Goal: Transaction & Acquisition: Purchase product/service

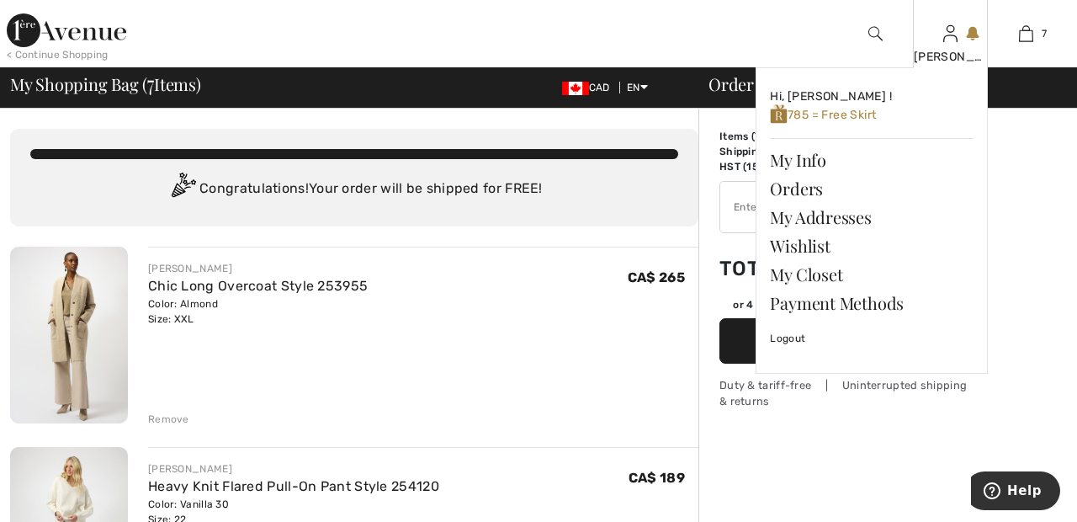
click at [954, 60] on div "[PERSON_NAME]" at bounding box center [951, 57] width 74 height 18
click at [815, 247] on link "Wishlist" at bounding box center [872, 245] width 204 height 29
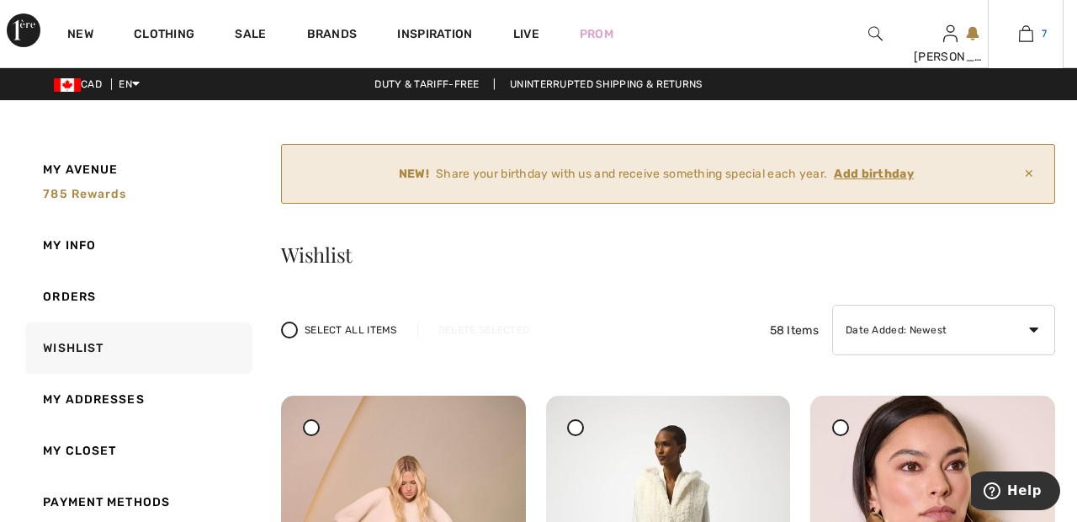
click at [1030, 39] on img at bounding box center [1026, 34] width 14 height 20
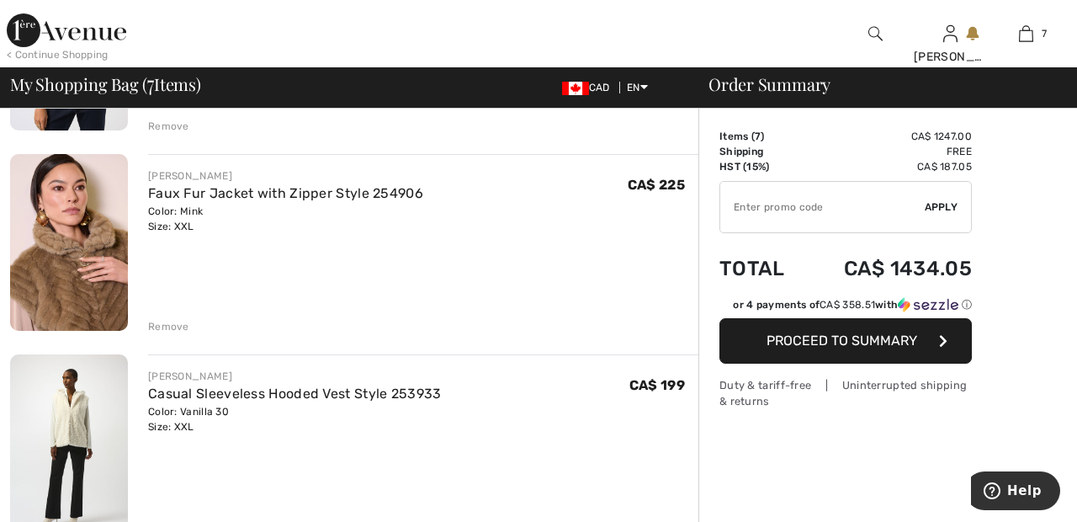
scroll to position [1096, 0]
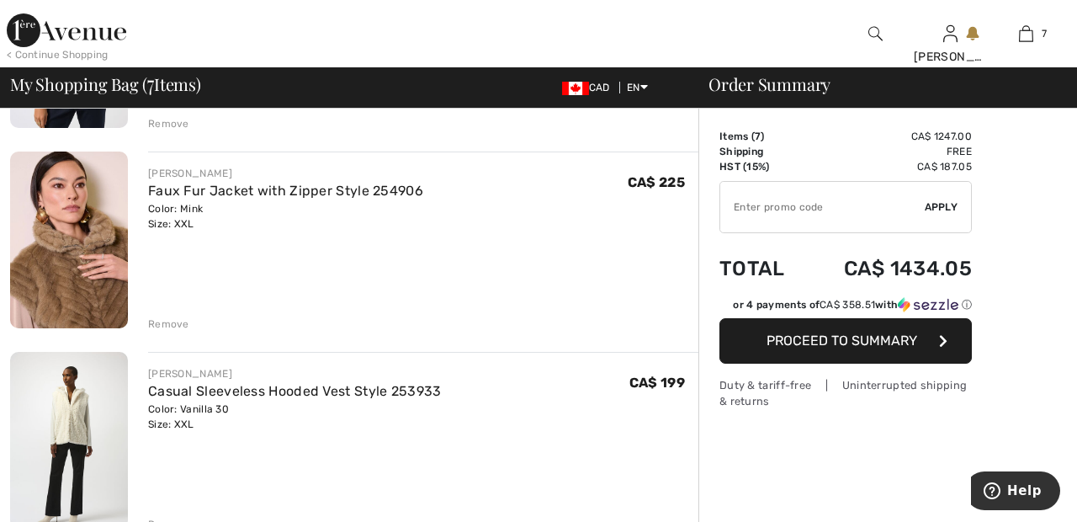
click at [168, 323] on div "Remove" at bounding box center [168, 323] width 41 height 15
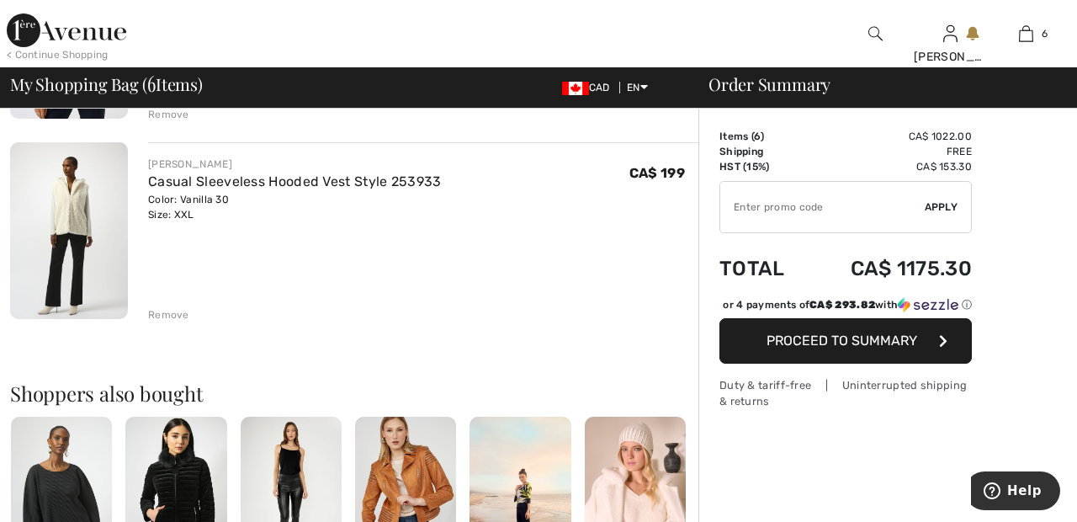
scroll to position [1109, 0]
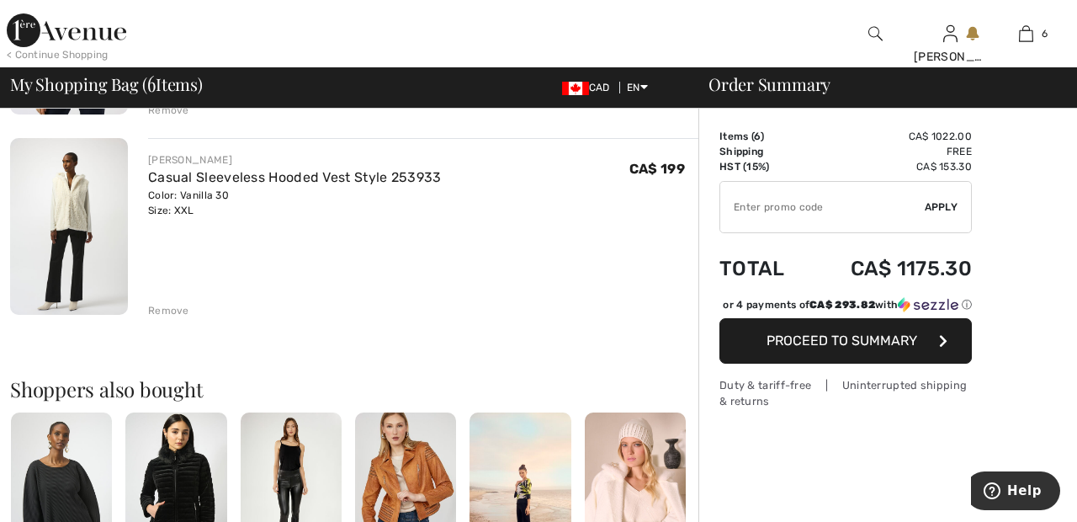
click at [185, 313] on div "Remove" at bounding box center [168, 310] width 41 height 15
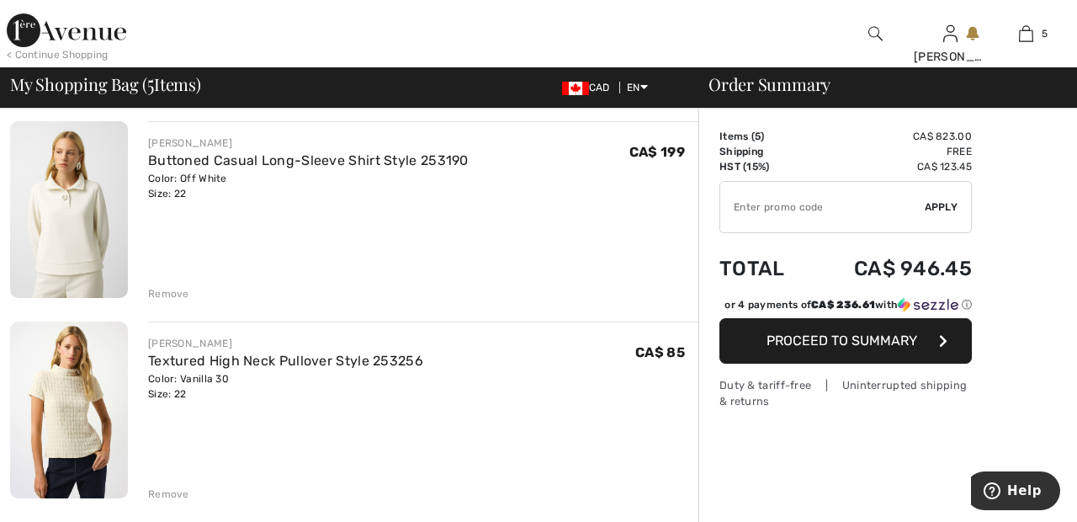
scroll to position [748, 0]
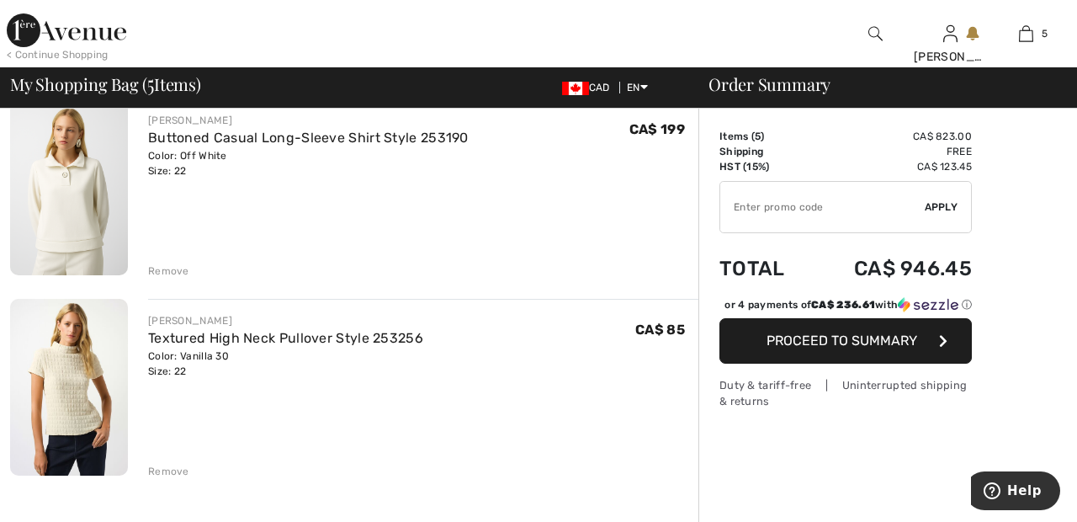
click at [173, 268] on div "Remove" at bounding box center [168, 270] width 41 height 15
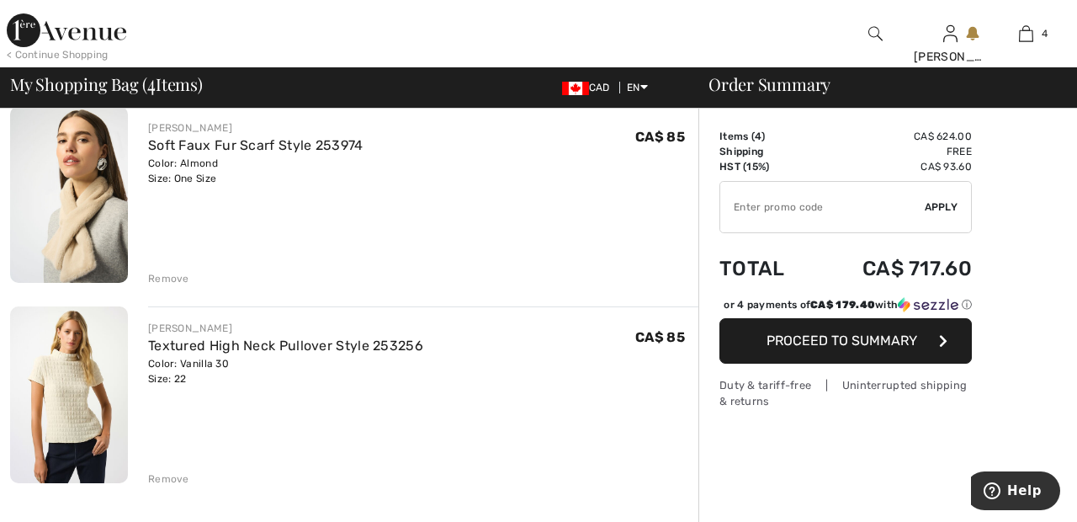
scroll to position [531, 0]
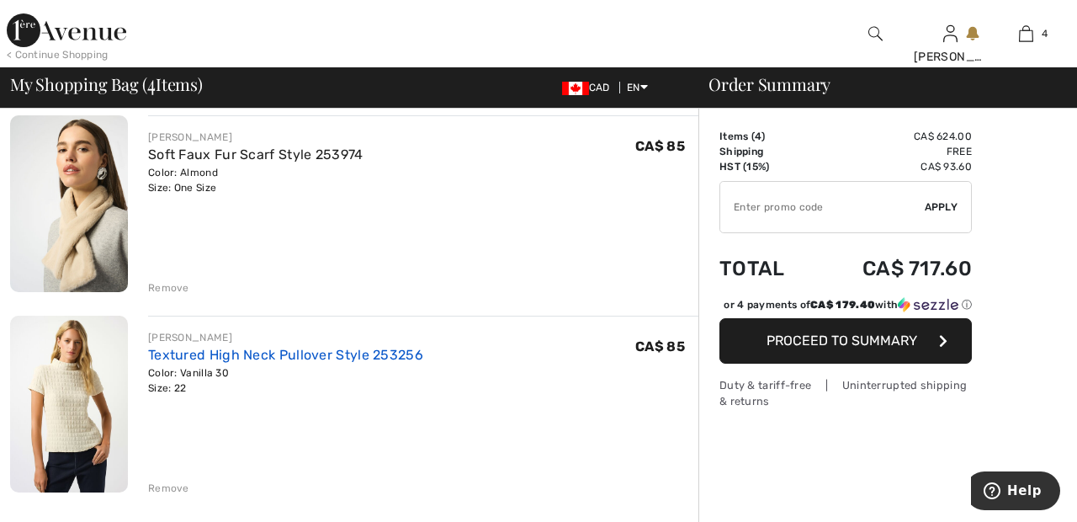
click at [378, 348] on link "Textured High Neck Pullover Style 253256" at bounding box center [285, 355] width 275 height 16
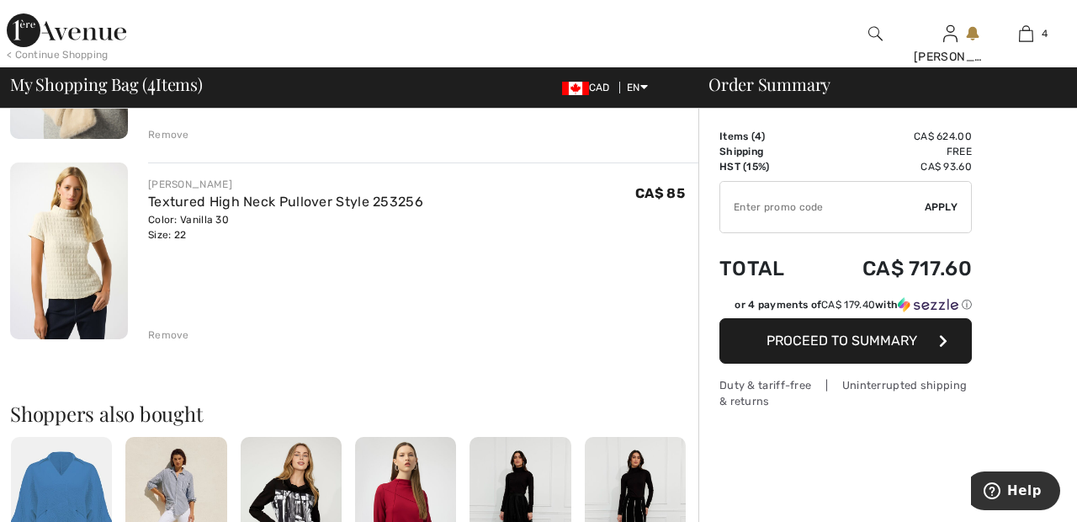
scroll to position [688, 0]
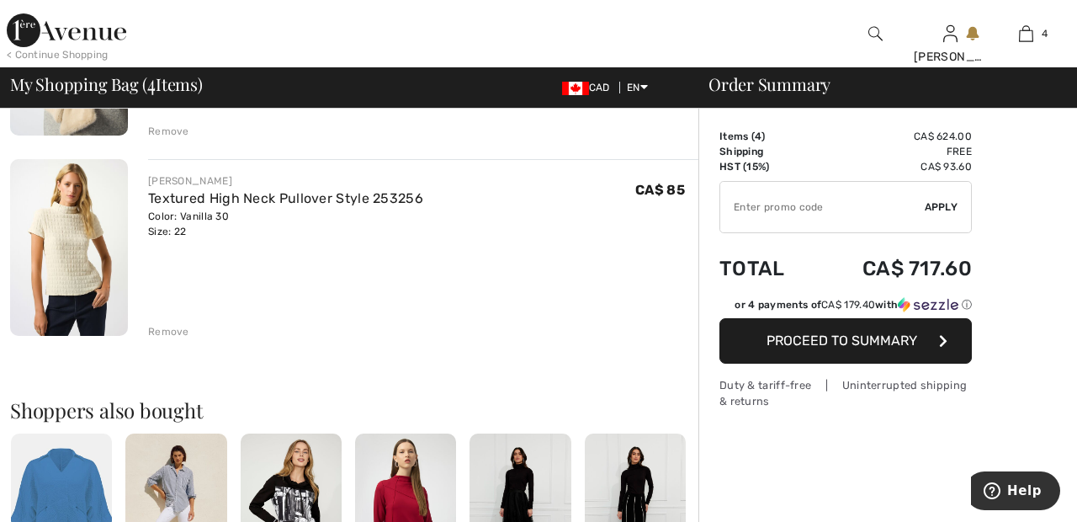
click at [173, 332] on div "Remove" at bounding box center [168, 331] width 41 height 15
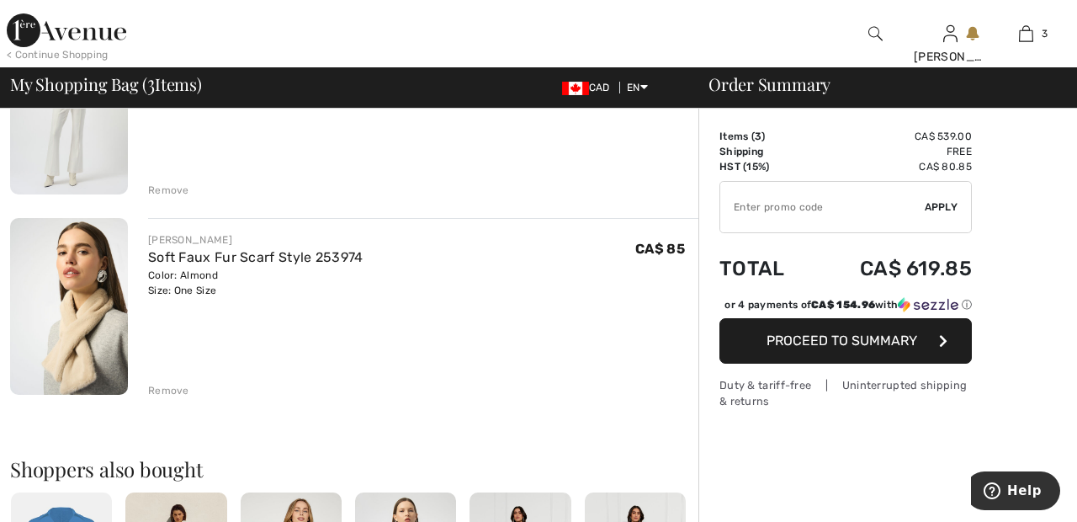
scroll to position [425, 0]
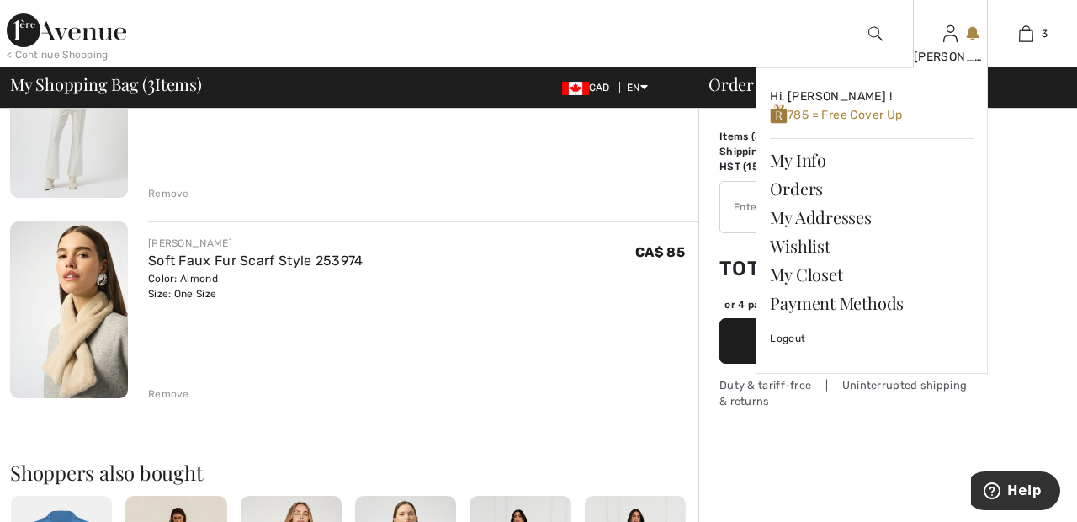
click at [948, 40] on img at bounding box center [950, 34] width 14 height 20
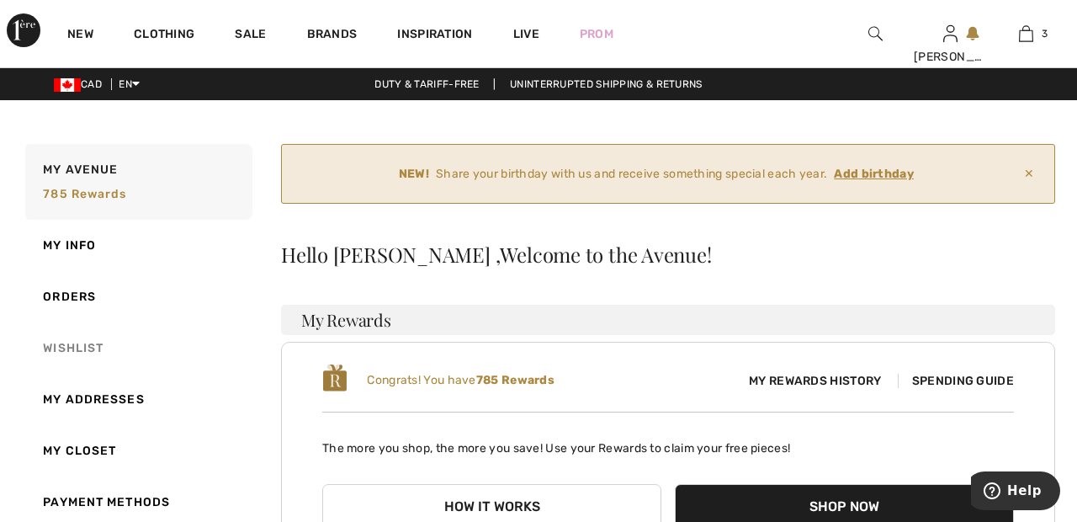
click at [91, 346] on link "Wishlist" at bounding box center [137, 347] width 231 height 51
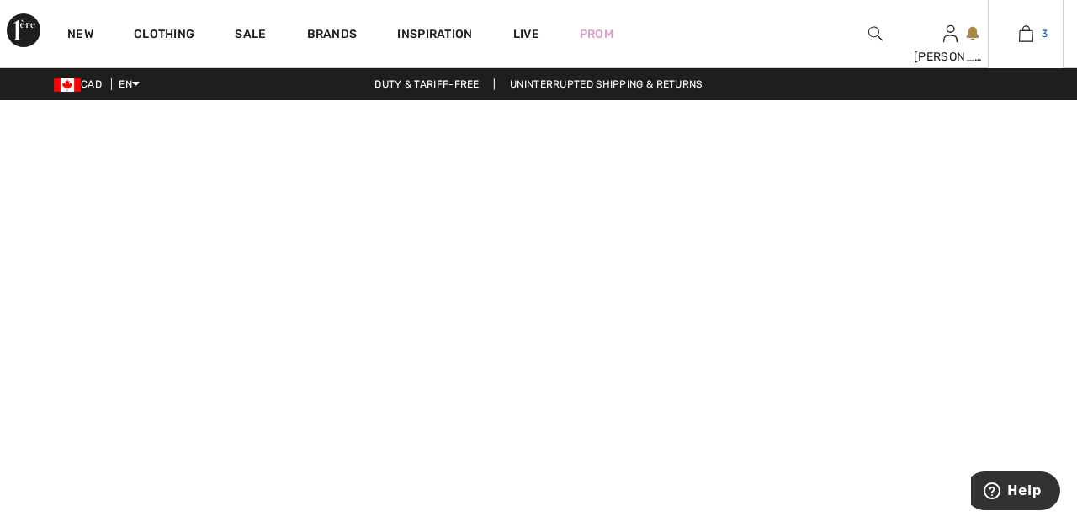
click at [1033, 34] on link "3" at bounding box center [1026, 34] width 74 height 20
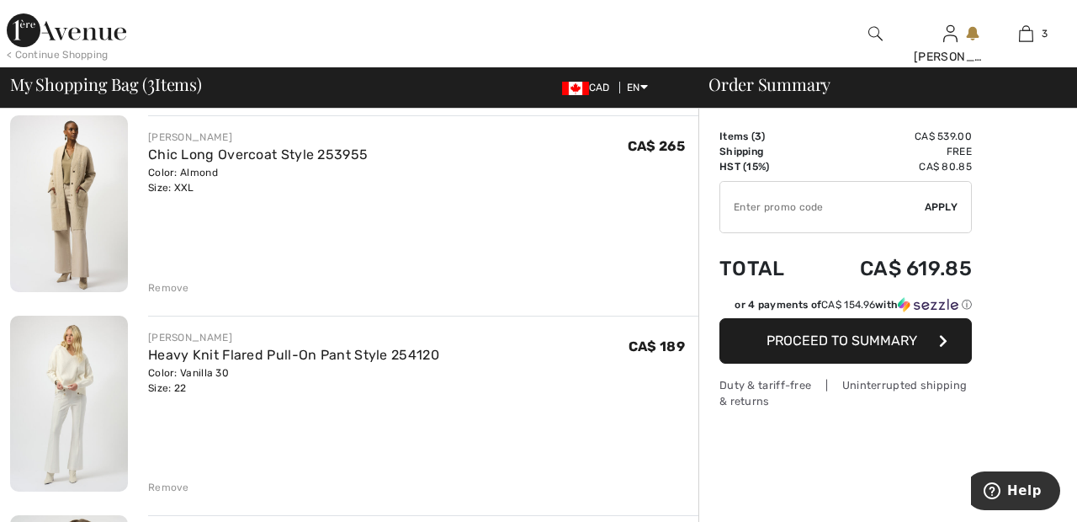
scroll to position [135, 0]
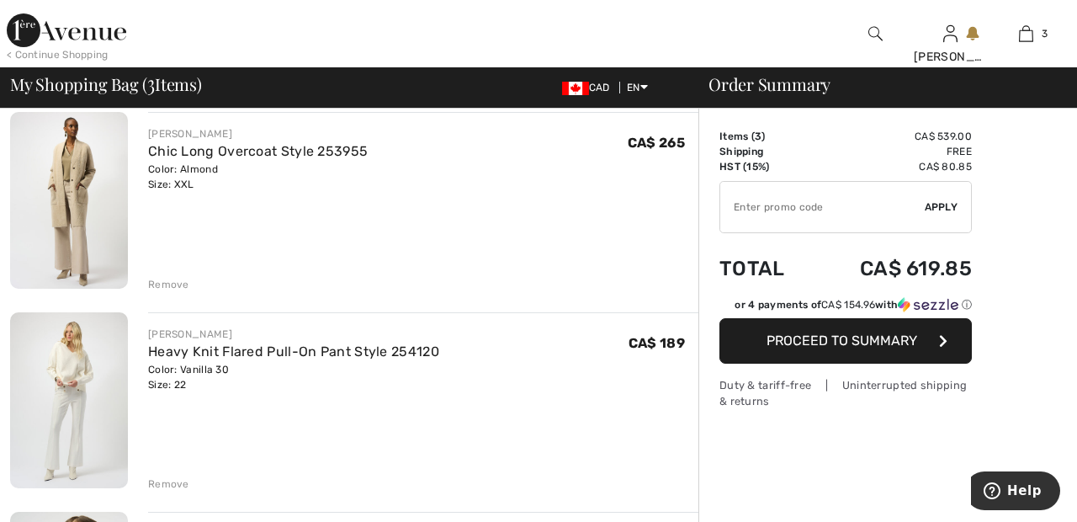
click at [172, 282] on div "Remove" at bounding box center [168, 284] width 41 height 15
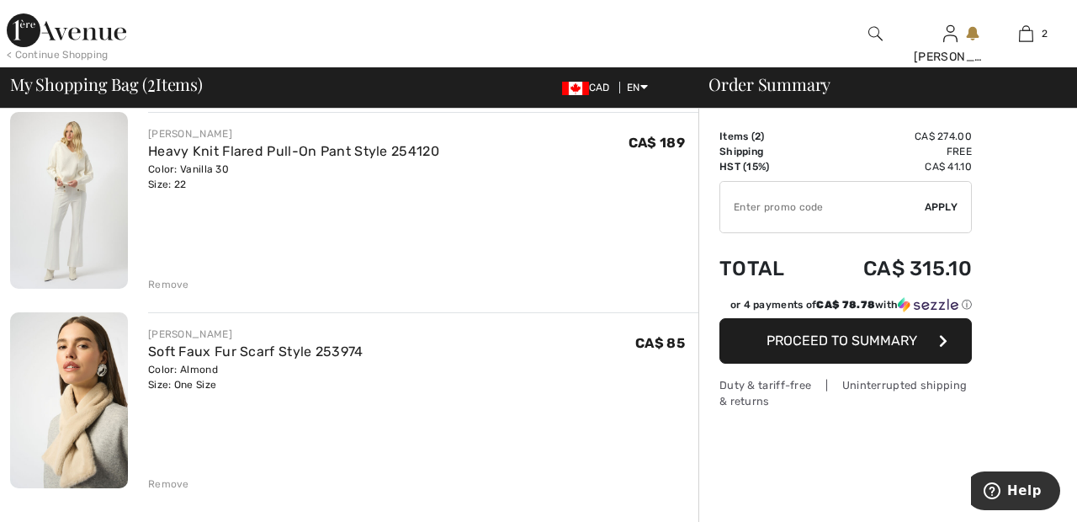
click at [175, 480] on div "Remove" at bounding box center [168, 483] width 41 height 15
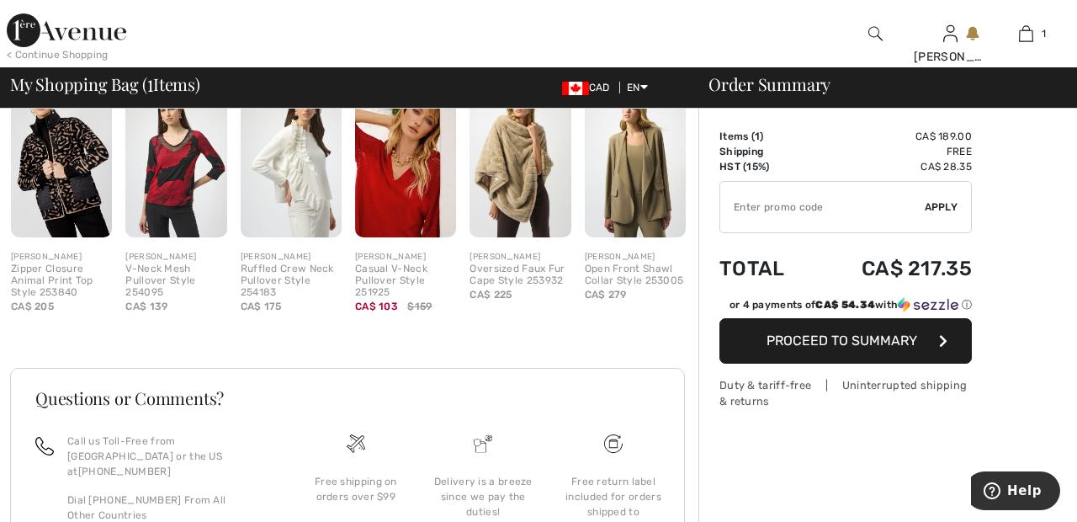
scroll to position [437, 0]
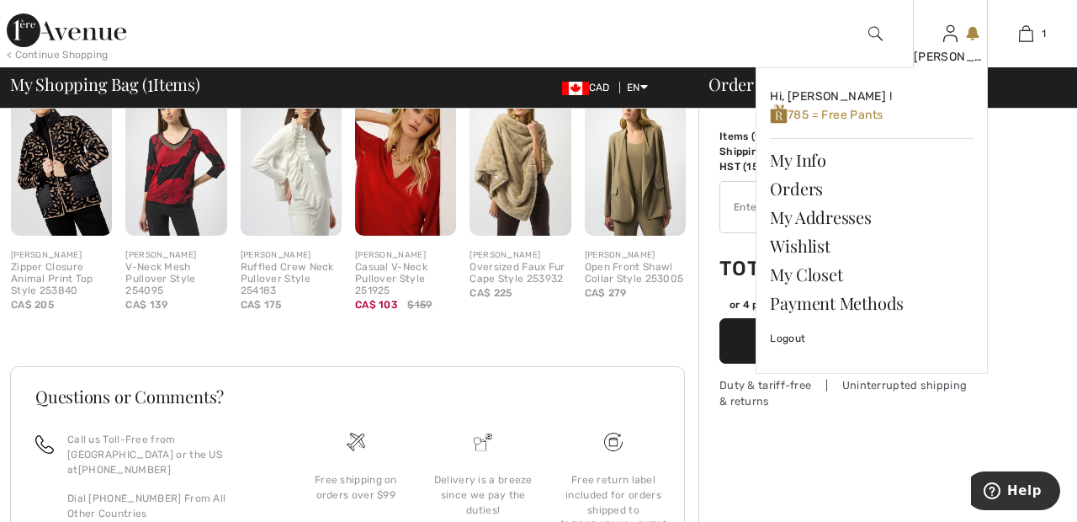
click at [950, 41] on img at bounding box center [950, 34] width 14 height 20
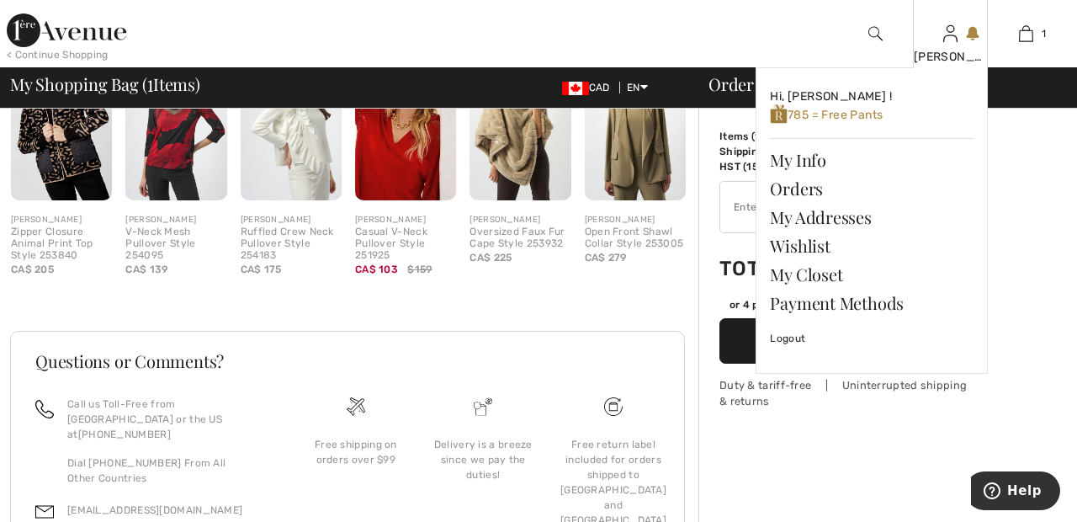
scroll to position [507, 0]
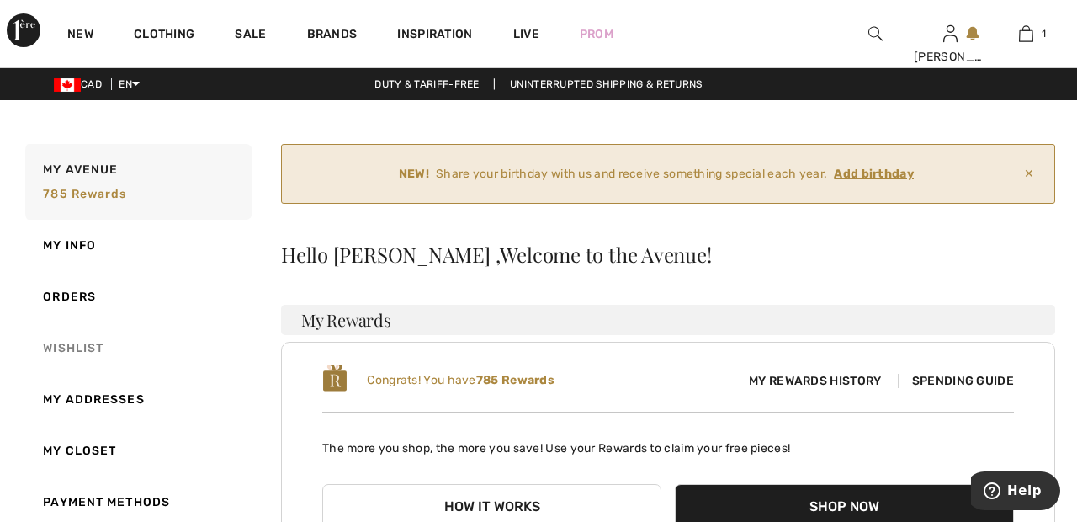
click at [85, 344] on link "Wishlist" at bounding box center [137, 347] width 231 height 51
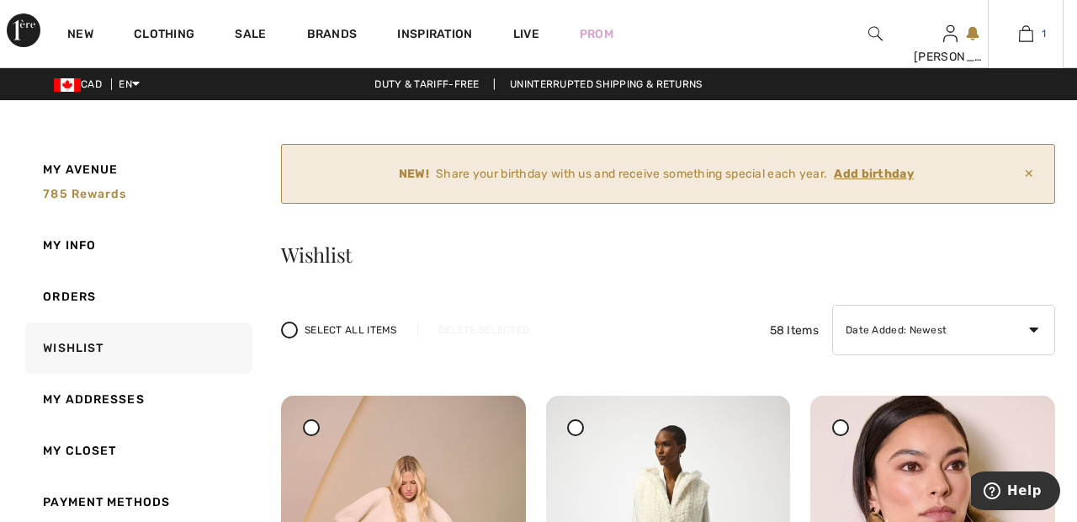
click at [1039, 33] on link "1" at bounding box center [1026, 34] width 74 height 20
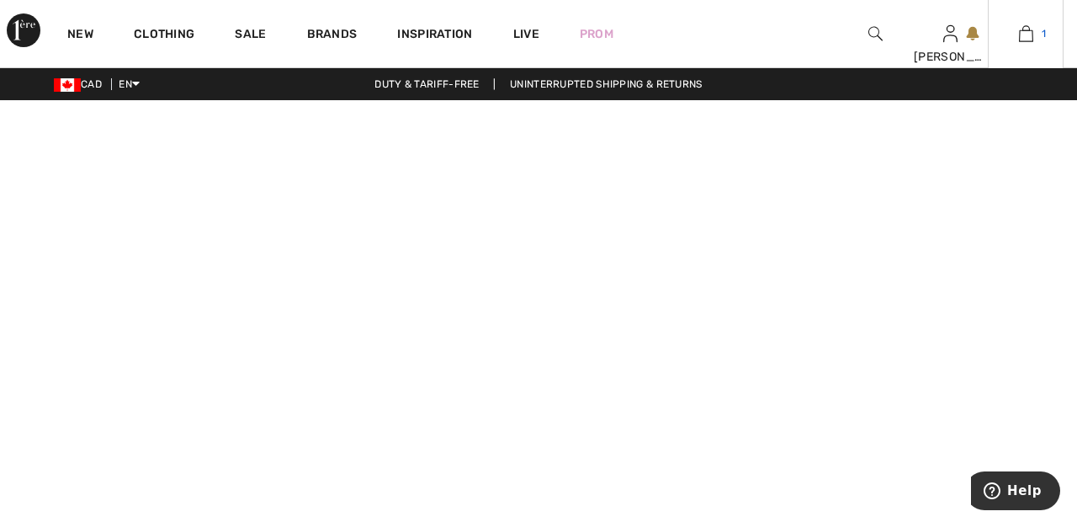
click at [1030, 40] on img at bounding box center [1026, 34] width 14 height 20
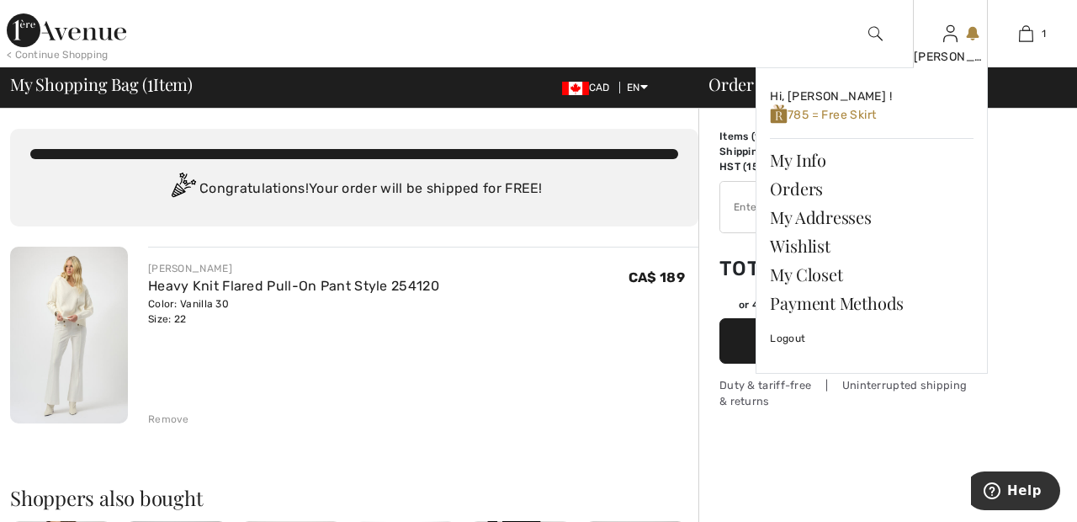
click at [948, 40] on img at bounding box center [950, 34] width 14 height 20
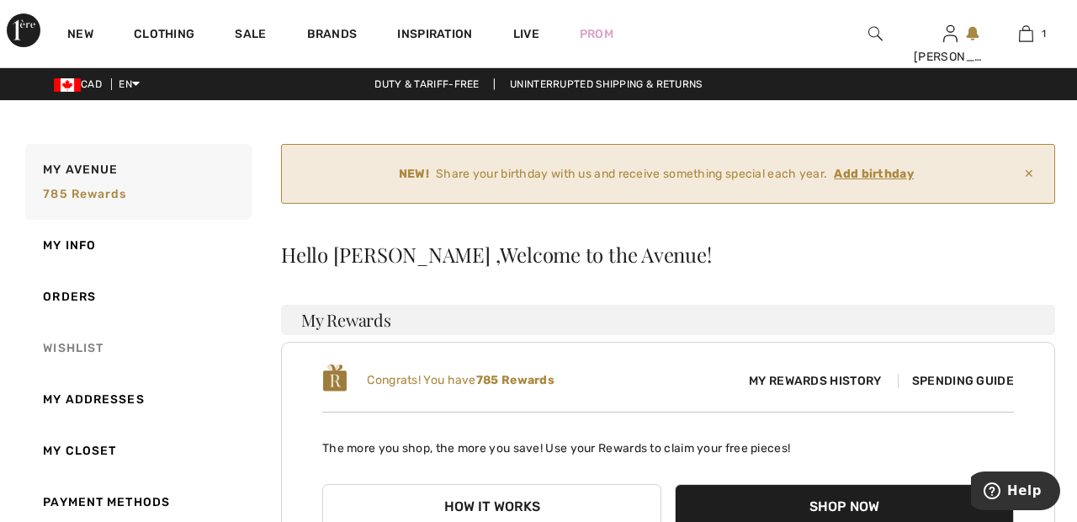
click at [94, 345] on link "Wishlist" at bounding box center [137, 347] width 231 height 51
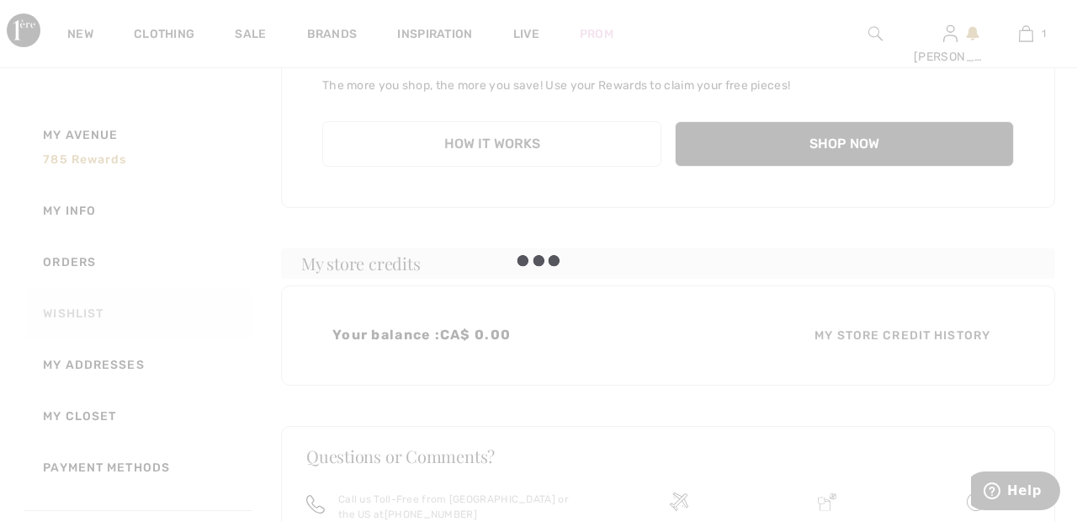
scroll to position [365, 0]
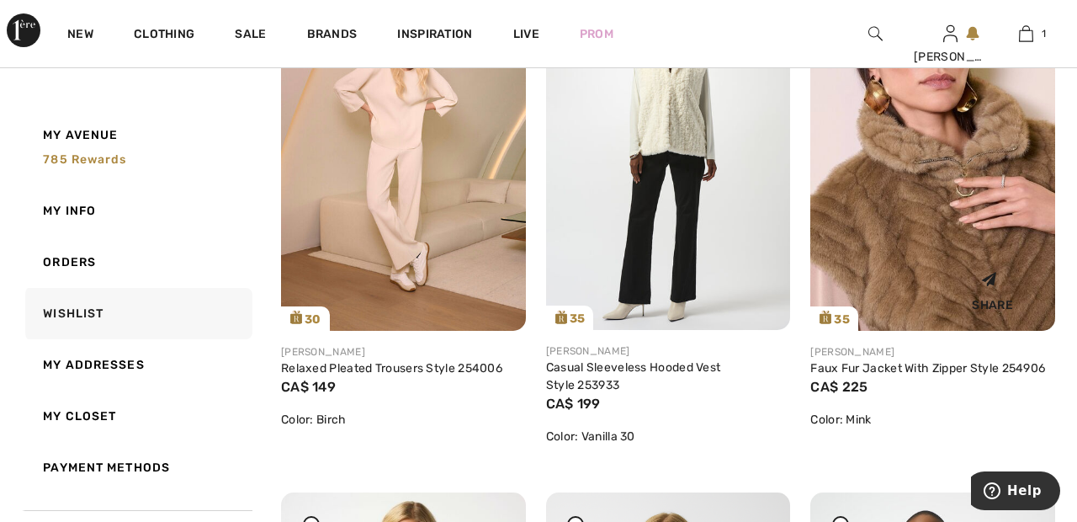
click at [932, 221] on img at bounding box center [932, 147] width 245 height 367
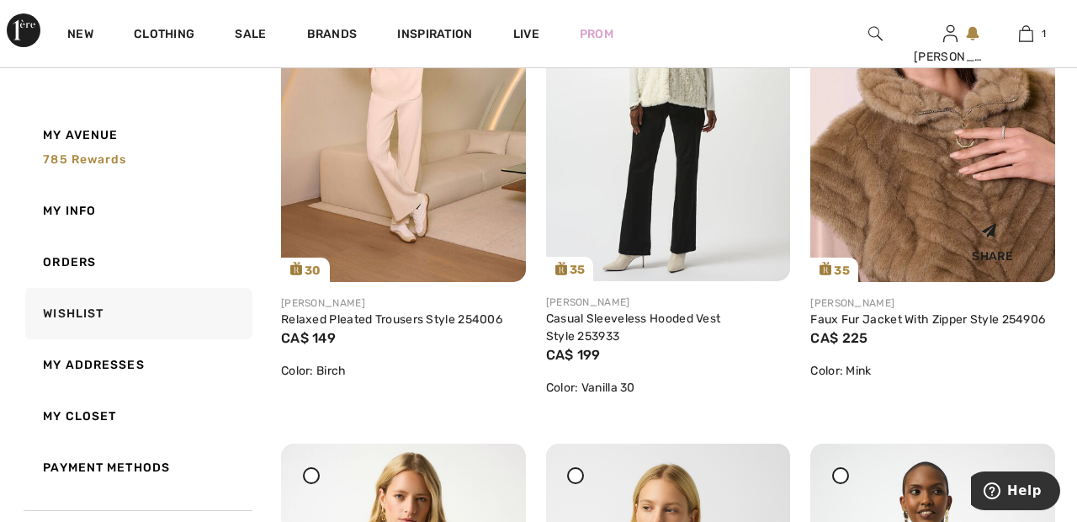
scroll to position [513, 0]
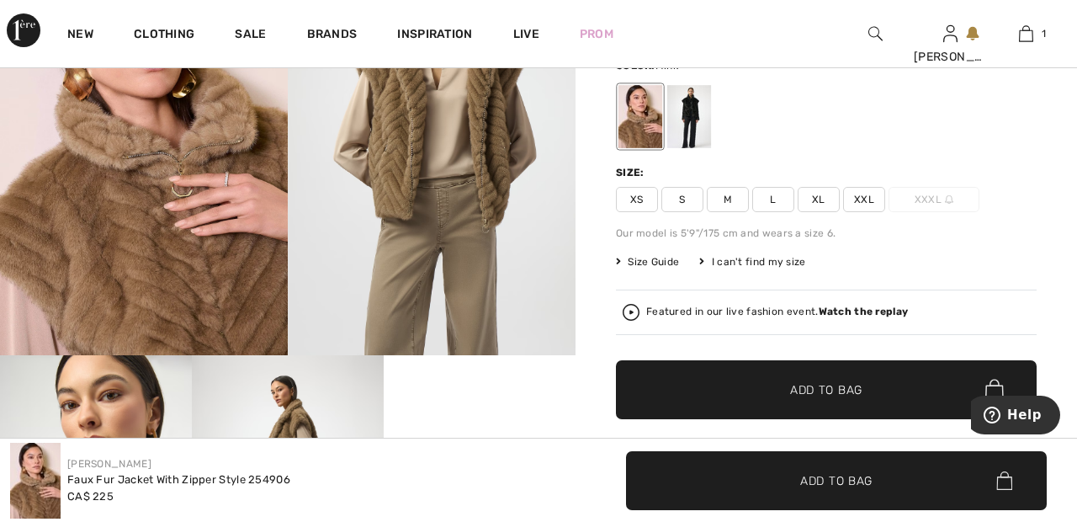
scroll to position [178, 0]
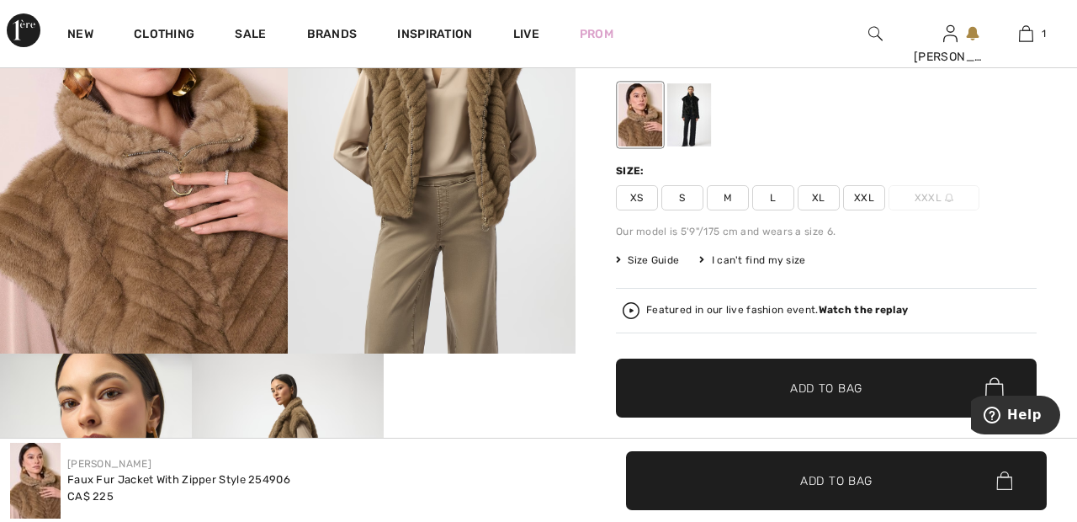
click at [876, 193] on span "XXL" at bounding box center [864, 197] width 42 height 25
click at [864, 388] on span "✔ Added to Bag Add to Bag" at bounding box center [826, 388] width 421 height 59
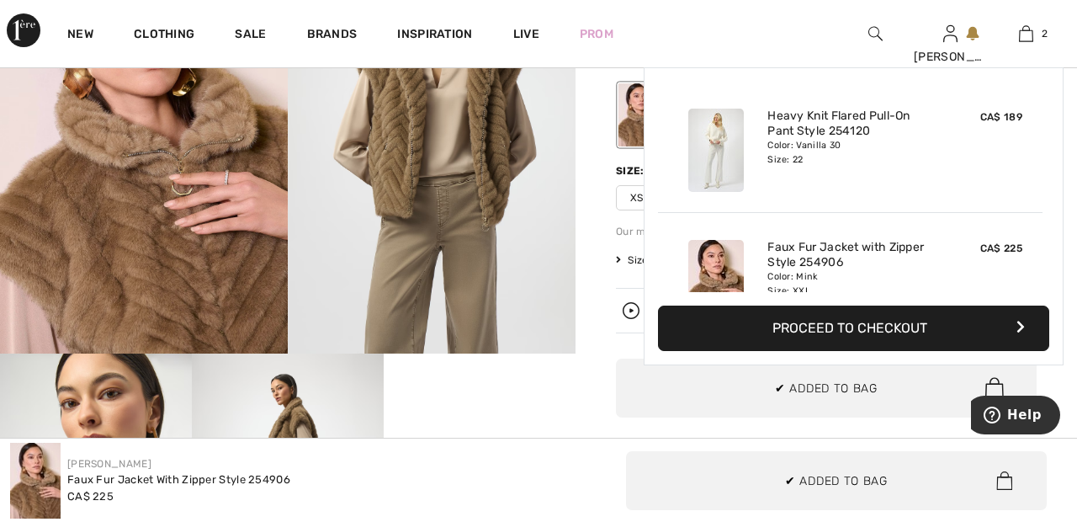
scroll to position [52, 0]
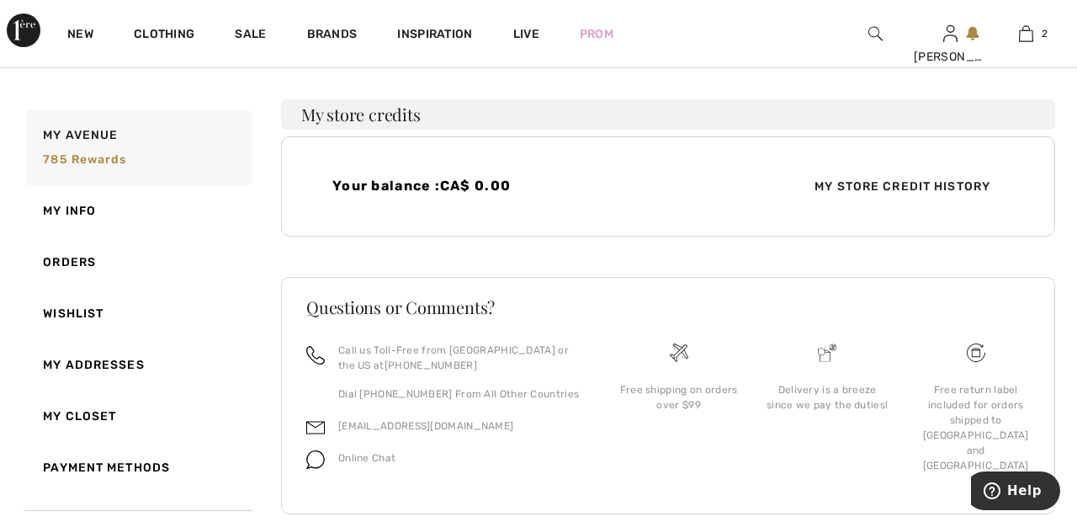
scroll to position [513, 0]
click at [91, 310] on link "Wishlist" at bounding box center [137, 313] width 231 height 51
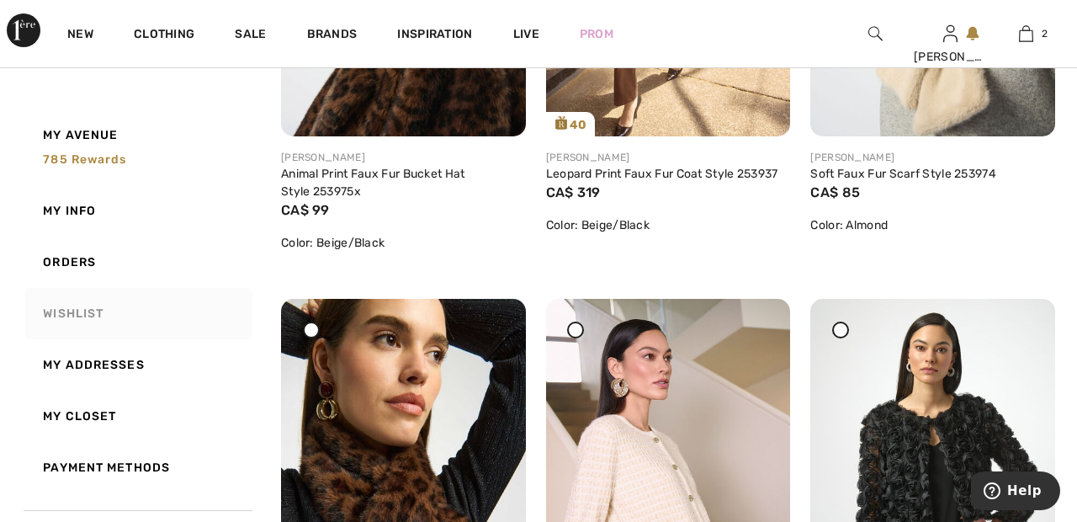
scroll to position [1687, 0]
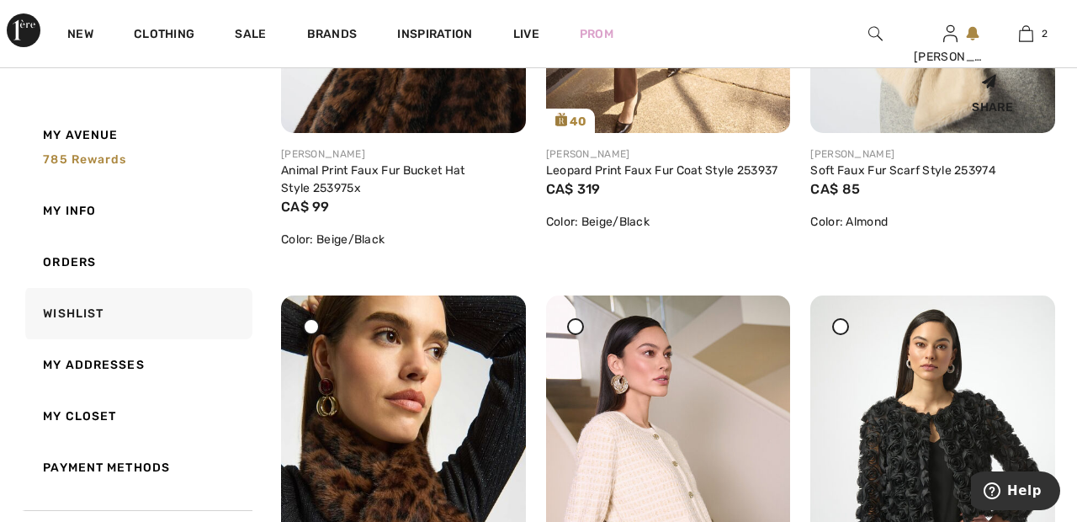
click at [951, 99] on div "Share" at bounding box center [993, 91] width 100 height 60
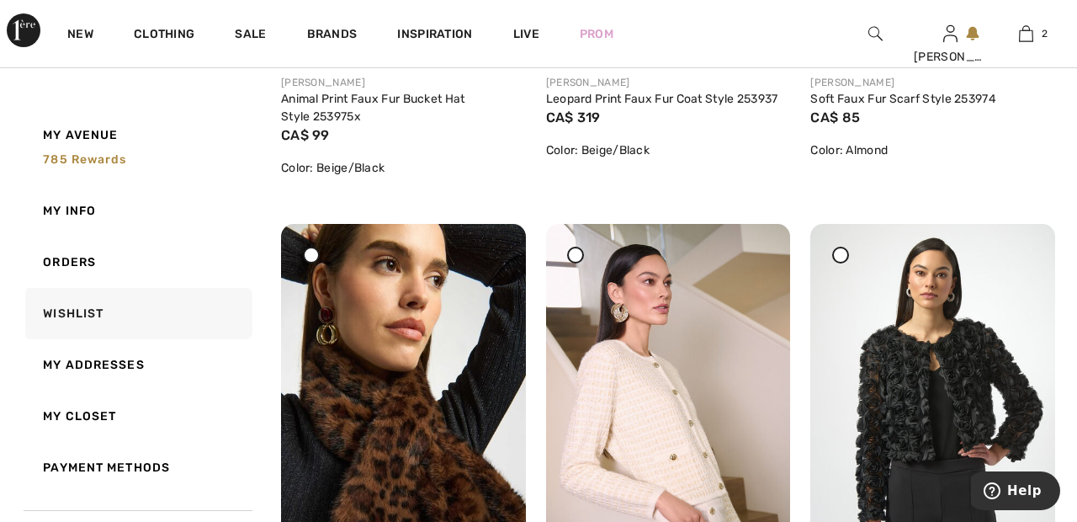
scroll to position [1768, 0]
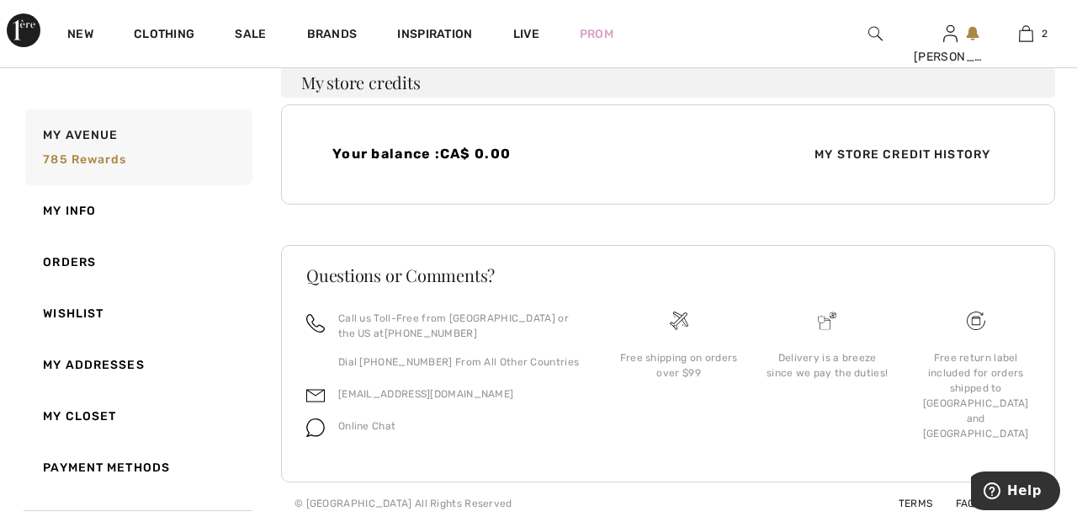
scroll to position [546, 0]
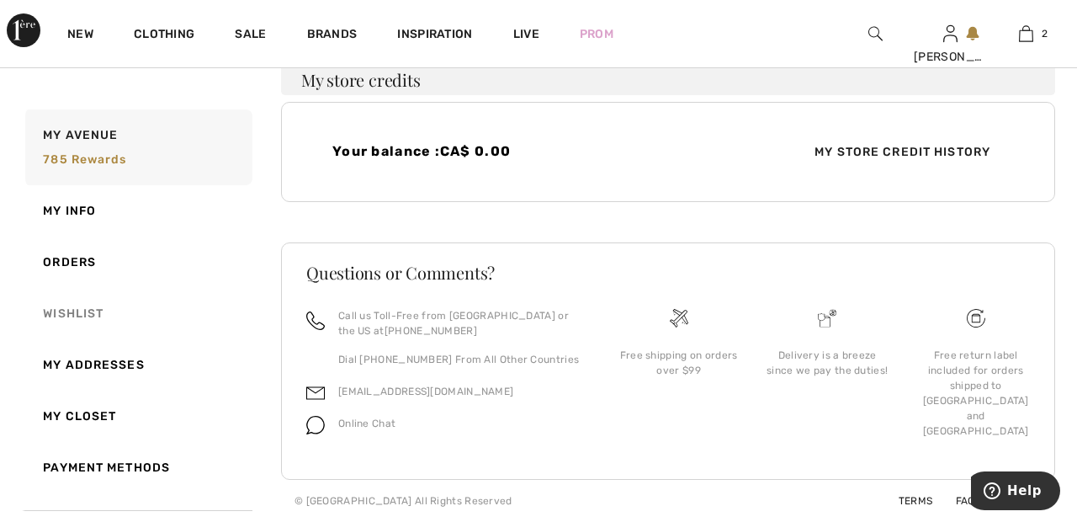
click at [87, 309] on link "Wishlist" at bounding box center [137, 313] width 231 height 51
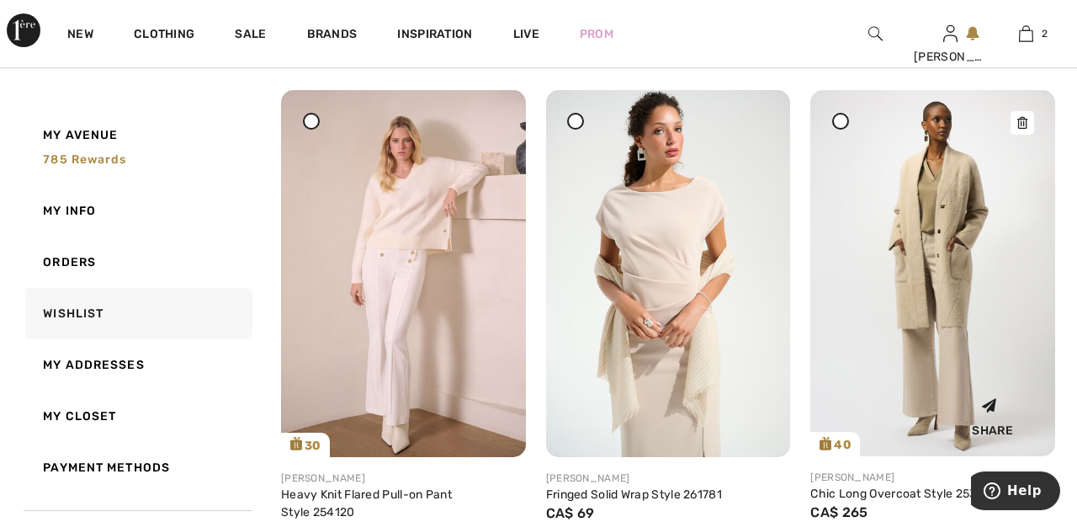
click at [884, 236] on img at bounding box center [932, 273] width 245 height 366
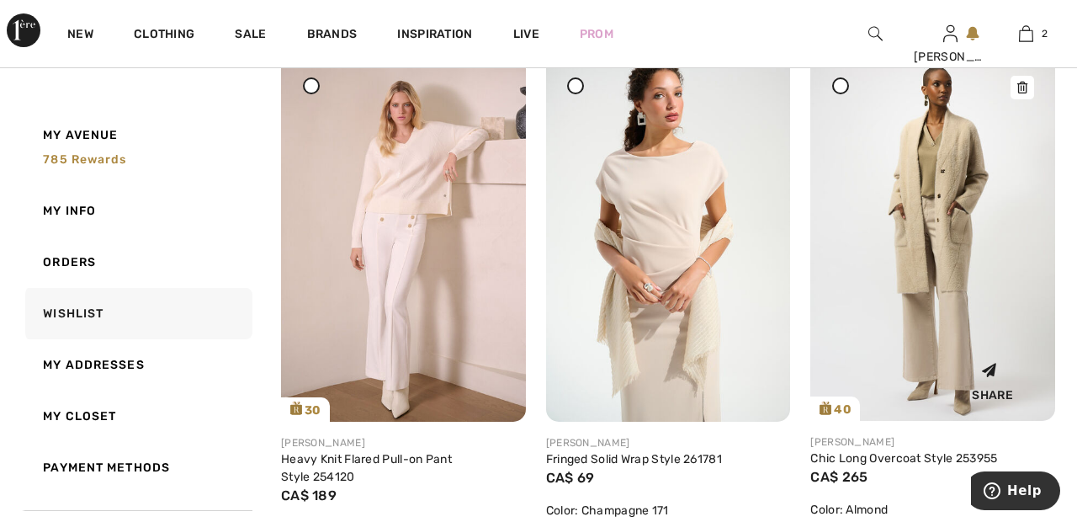
scroll to position [2502, 0]
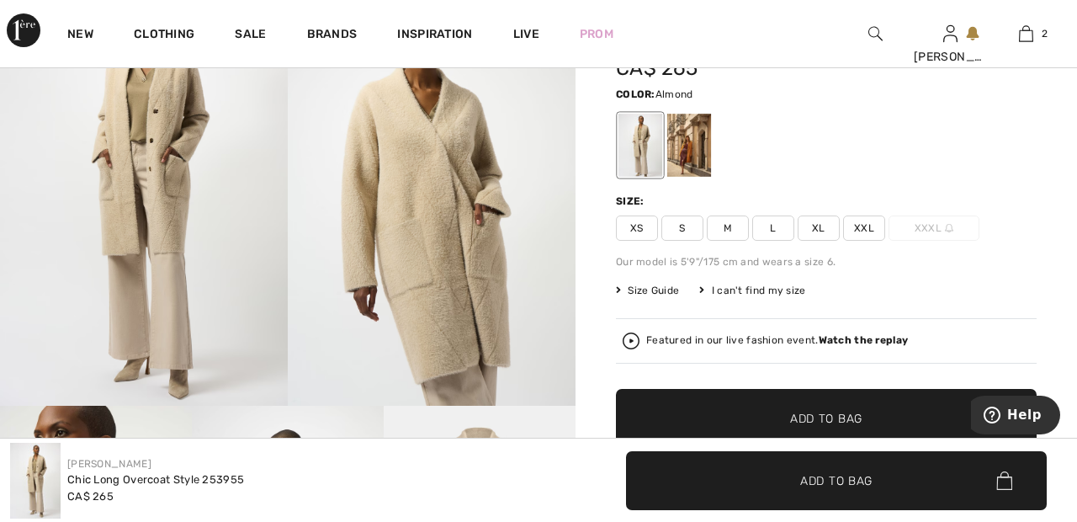
click at [869, 229] on span "XXL" at bounding box center [864, 227] width 42 height 25
click at [867, 412] on span "✔ Added to Bag Add to Bag" at bounding box center [826, 418] width 421 height 59
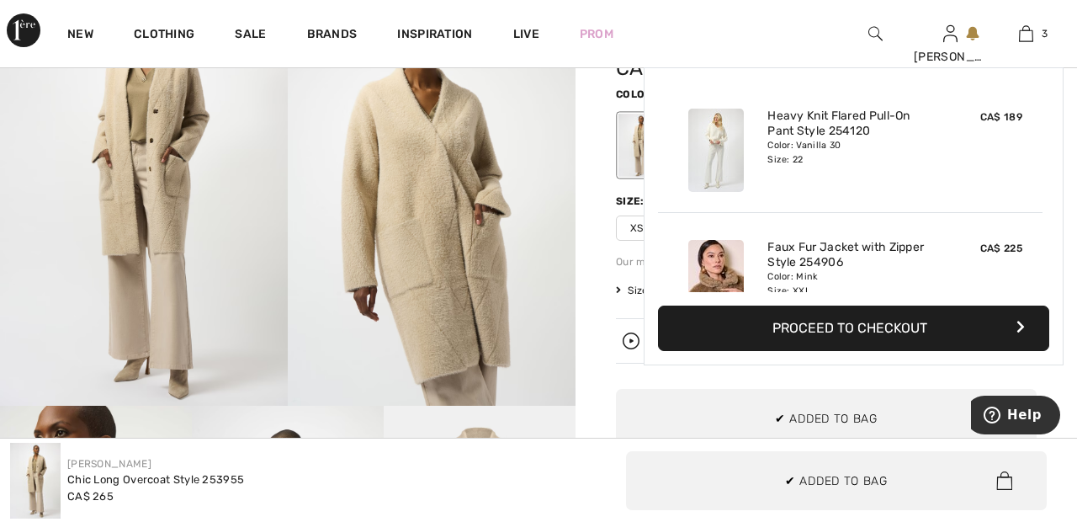
scroll to position [183, 0]
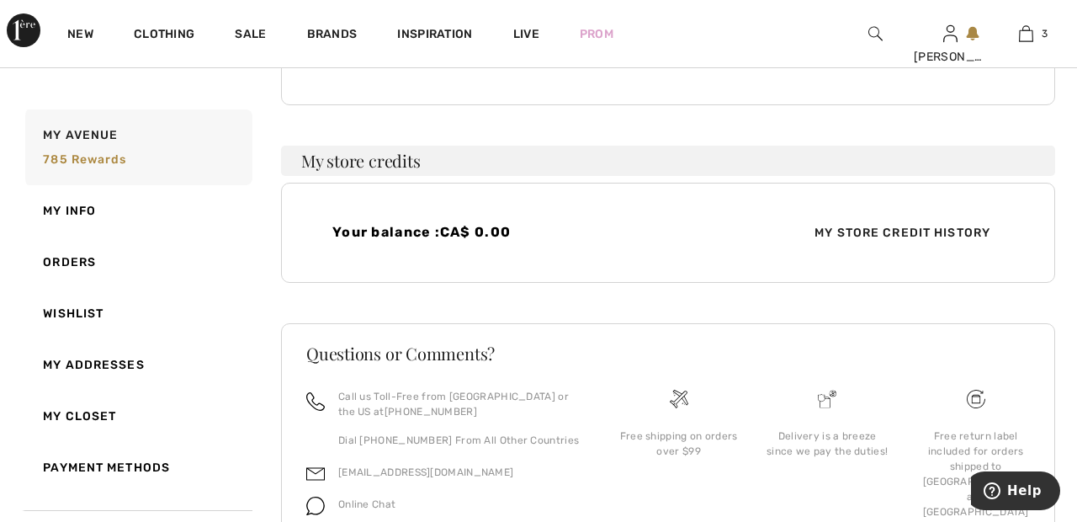
scroll to position [546, 0]
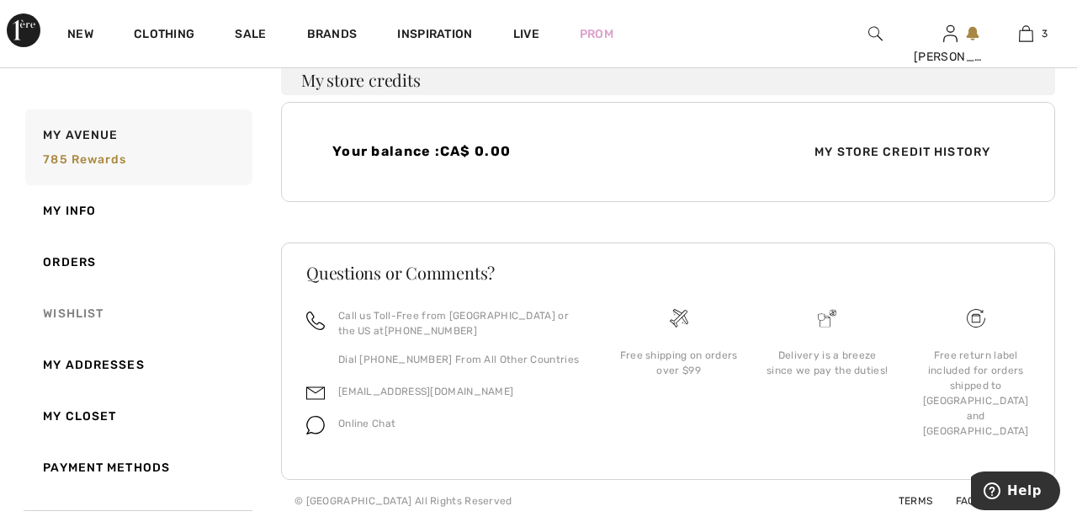
click at [88, 312] on link "Wishlist" at bounding box center [137, 313] width 231 height 51
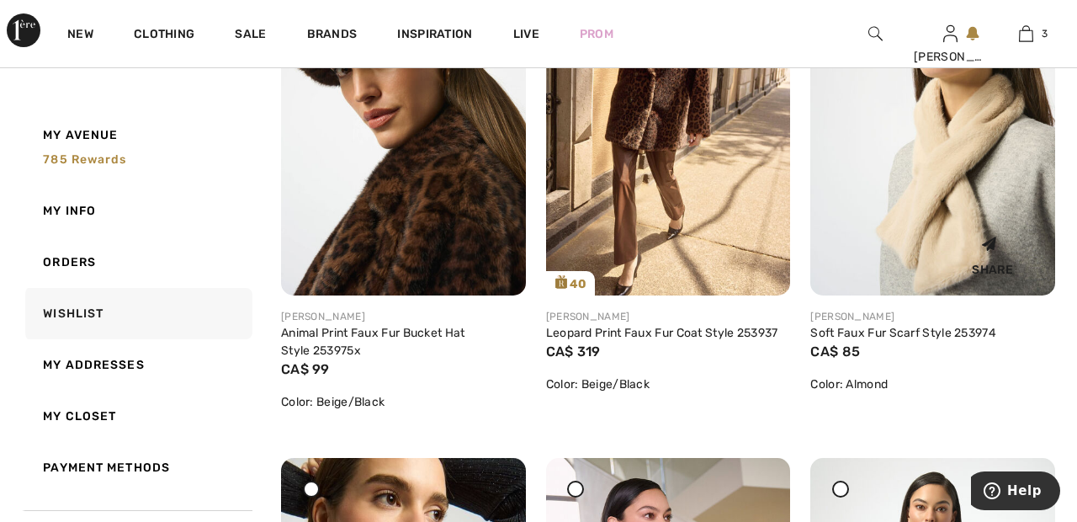
click at [943, 204] on img at bounding box center [932, 111] width 245 height 366
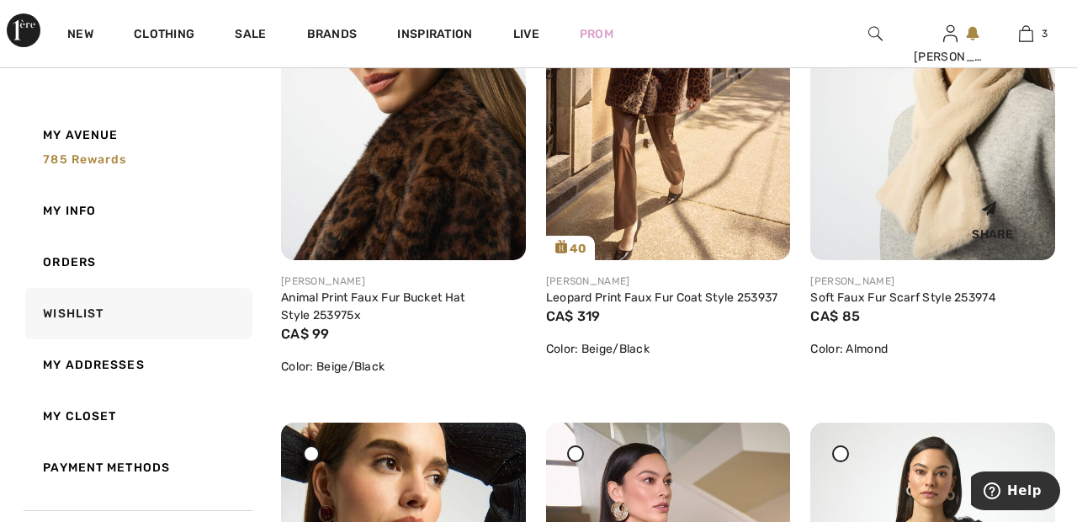
scroll to position [1606, 0]
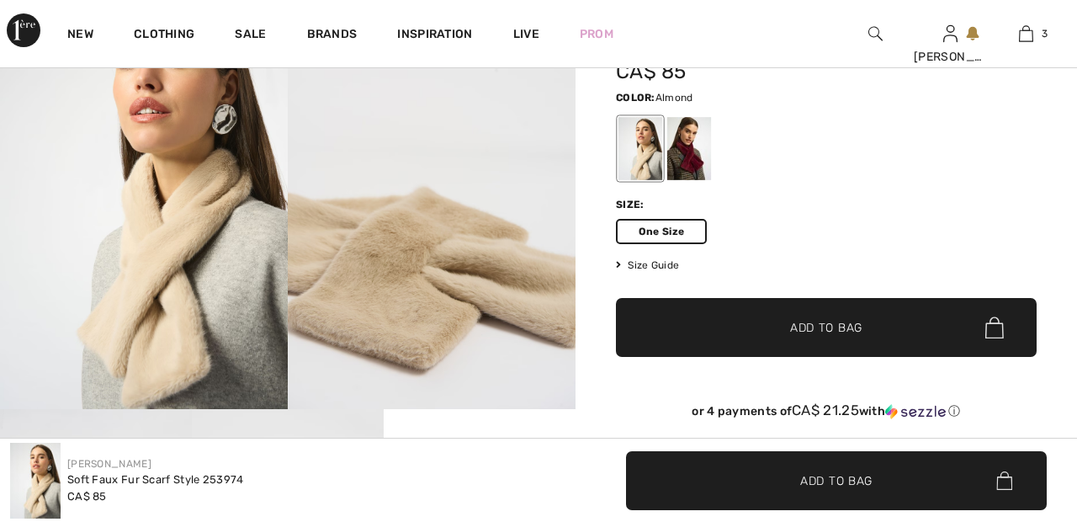
scroll to position [125, 0]
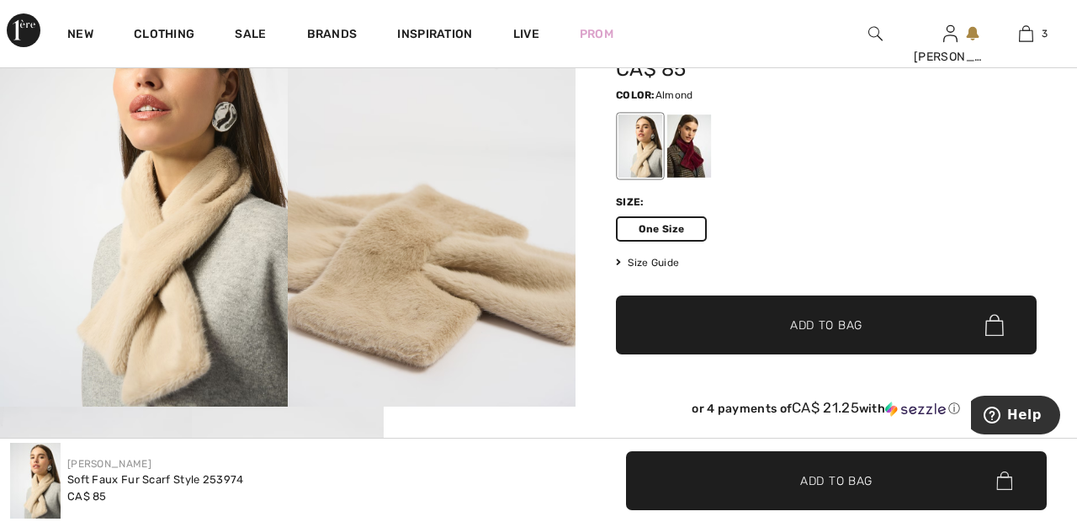
click at [845, 321] on span "Add to Bag" at bounding box center [826, 325] width 72 height 18
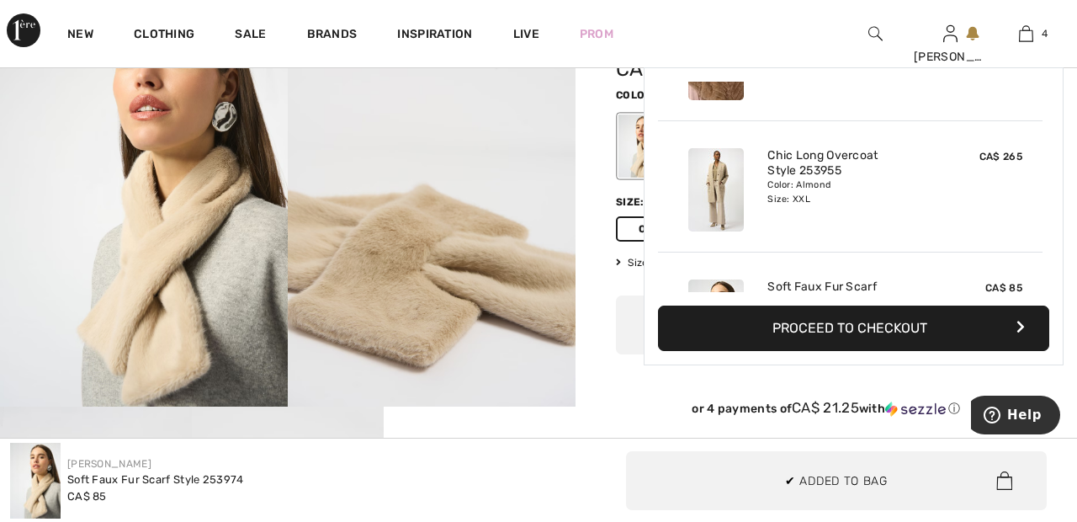
scroll to position [315, 0]
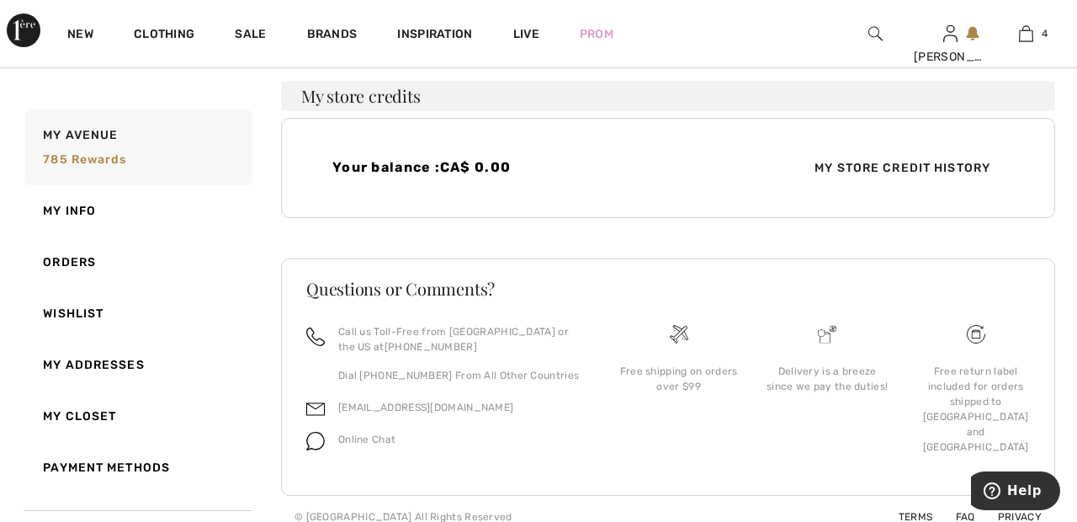
scroll to position [546, 0]
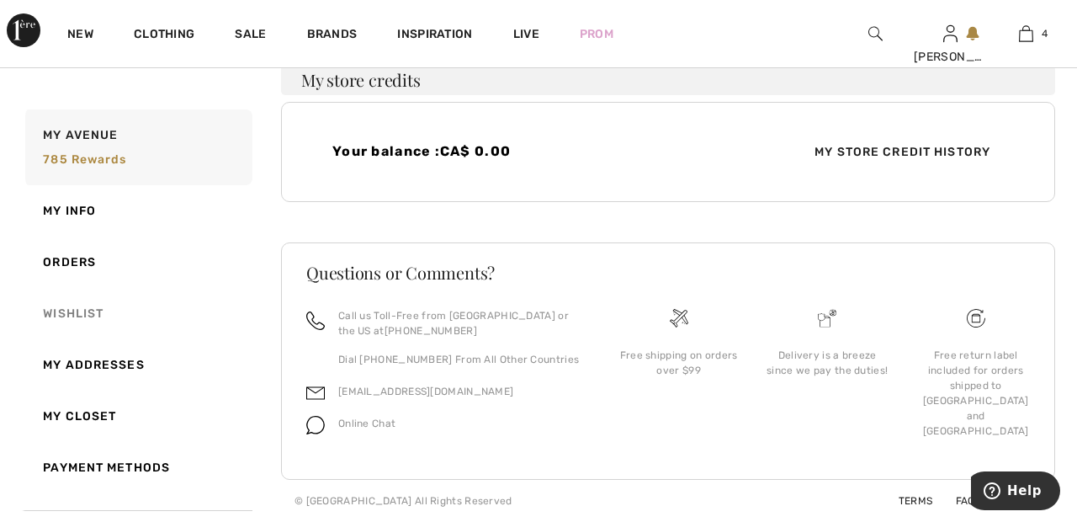
click at [83, 311] on link "Wishlist" at bounding box center [137, 313] width 231 height 51
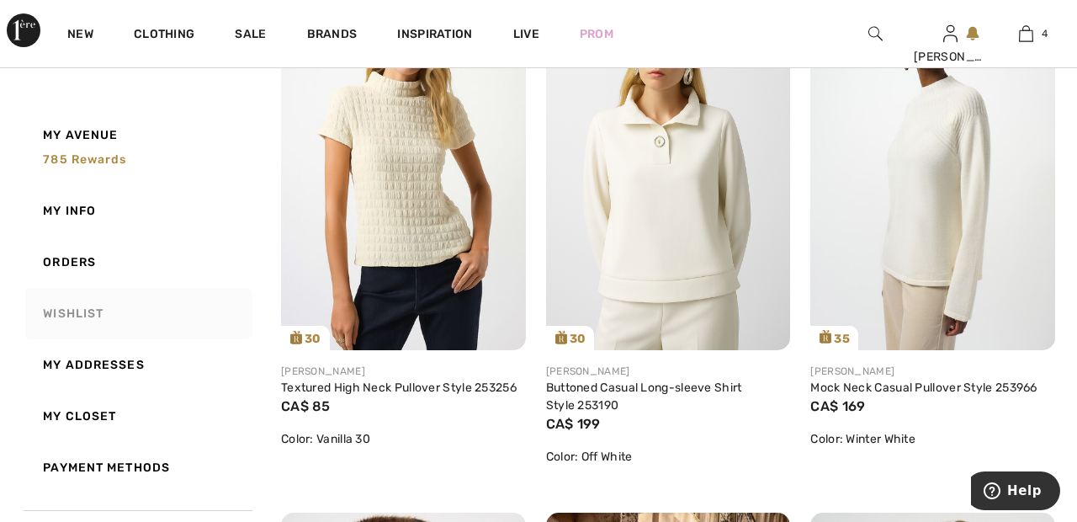
scroll to position [948, 0]
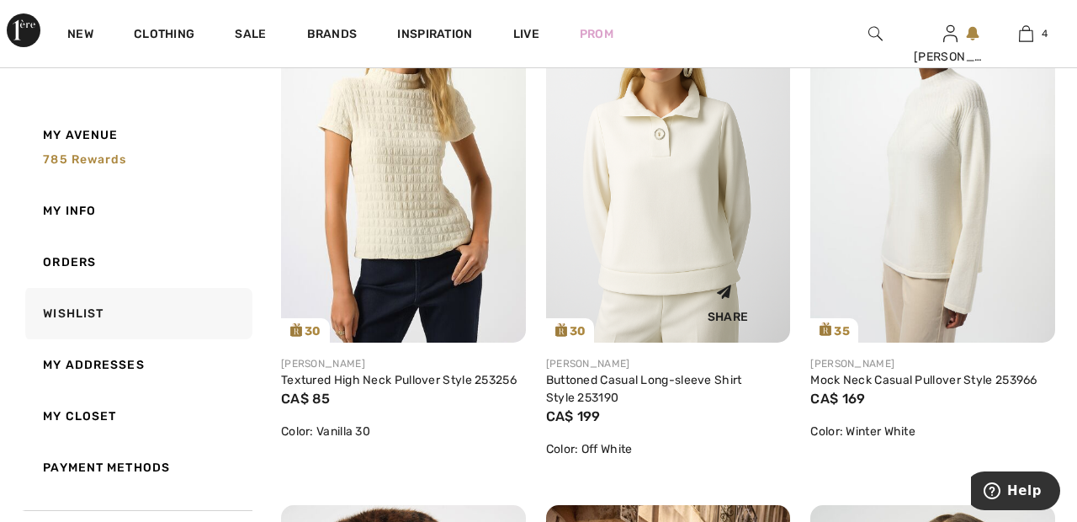
click at [688, 220] on img at bounding box center [668, 159] width 245 height 367
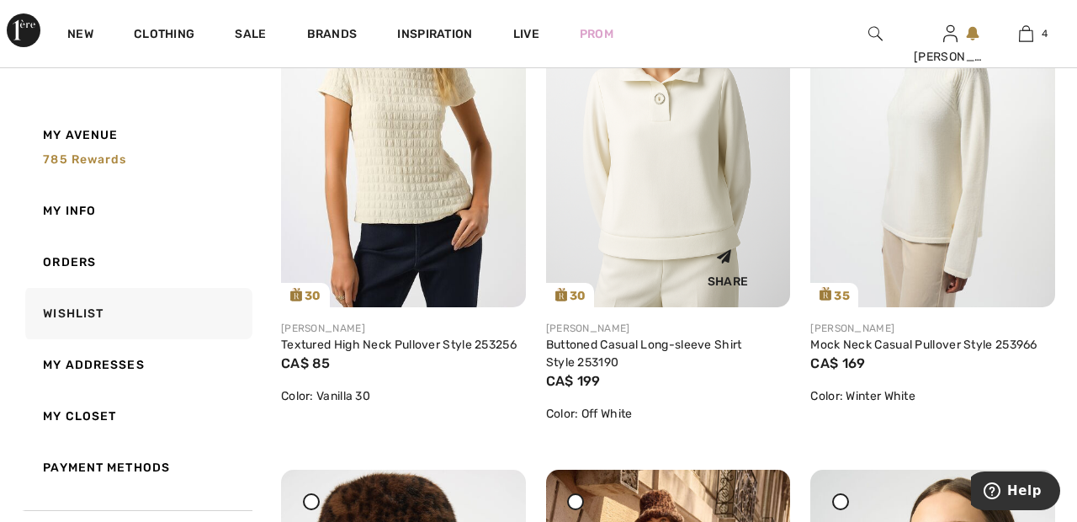
scroll to position [1029, 0]
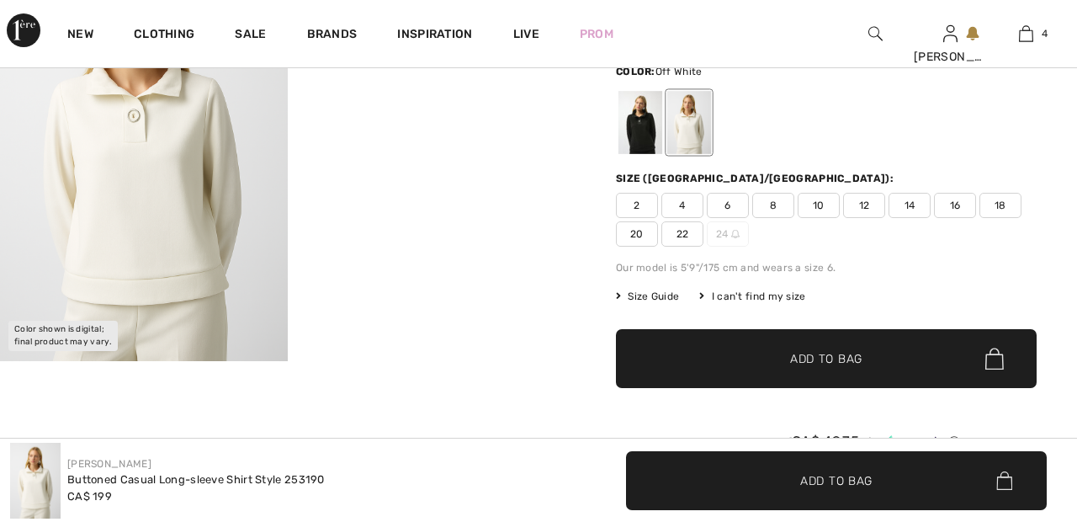
click at [691, 231] on span "22" at bounding box center [682, 233] width 42 height 25
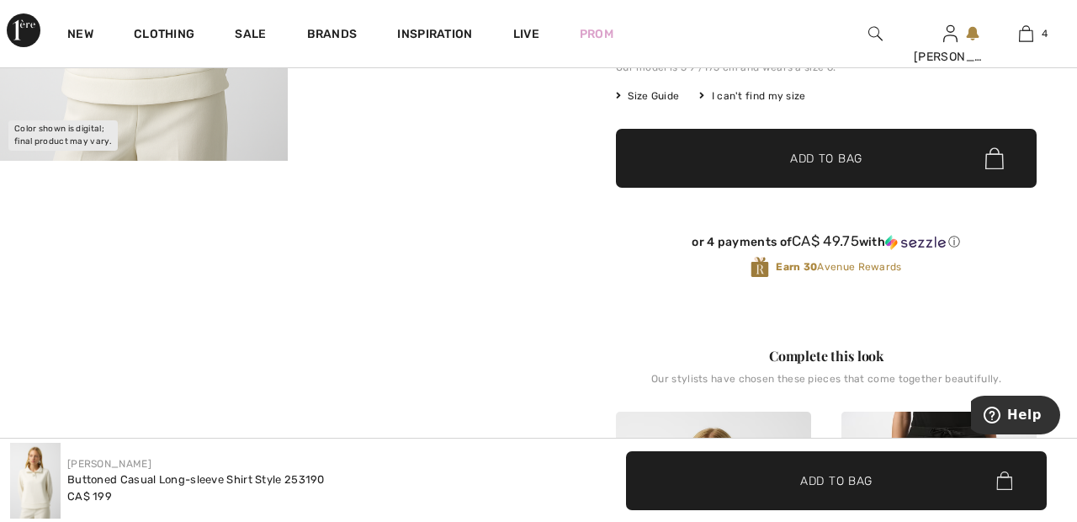
scroll to position [375, 0]
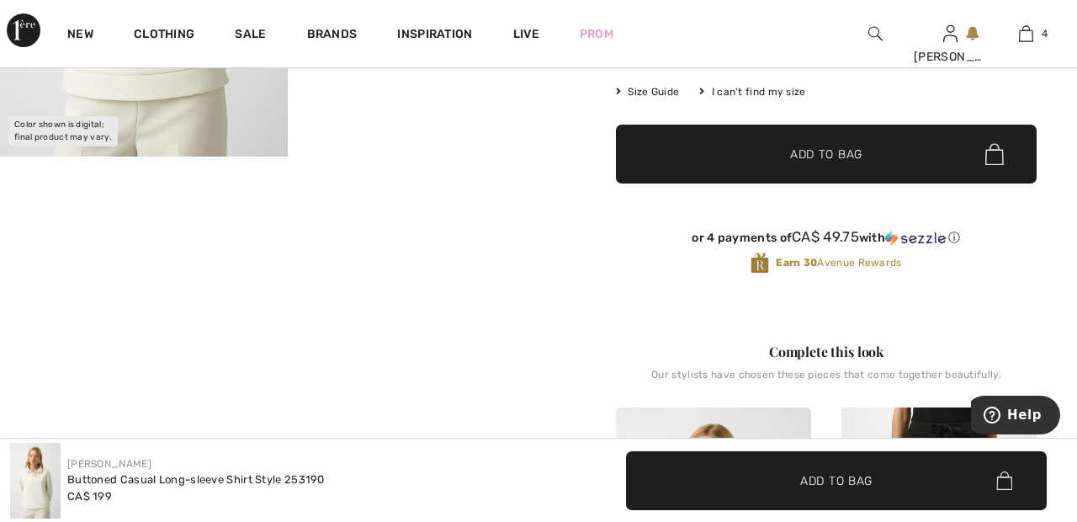
click at [809, 152] on span "Add to Bag" at bounding box center [826, 155] width 72 height 18
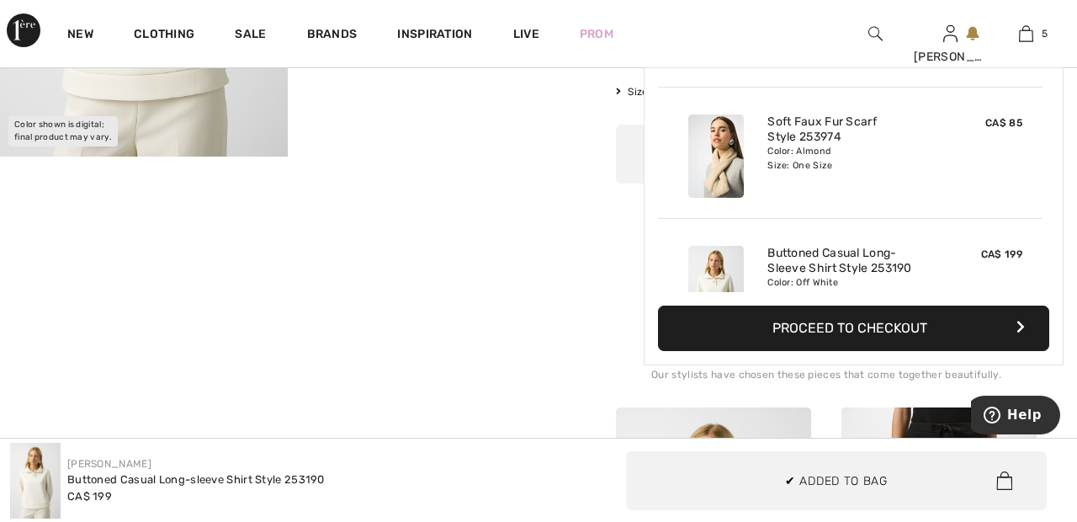
scroll to position [446, 0]
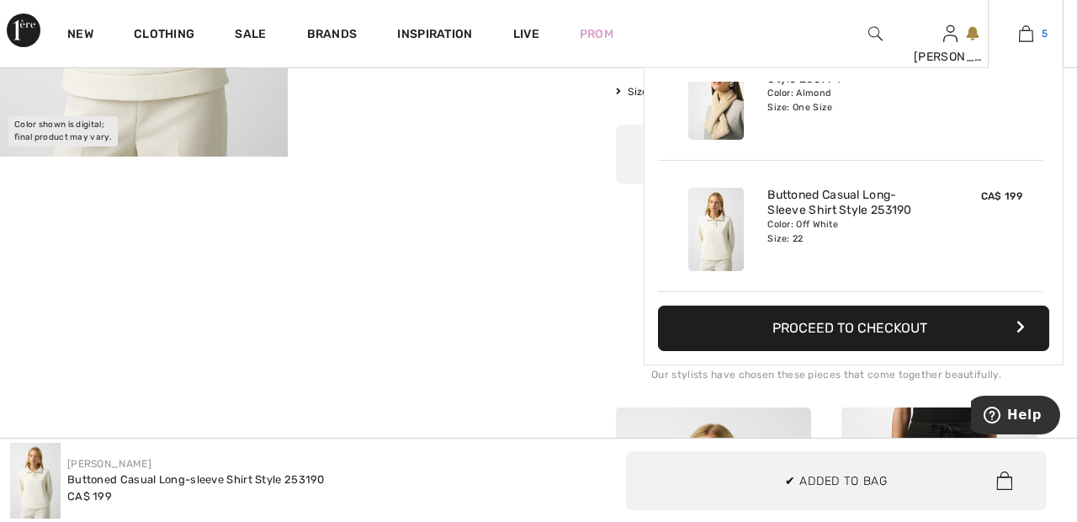
click at [1029, 40] on img at bounding box center [1026, 34] width 14 height 20
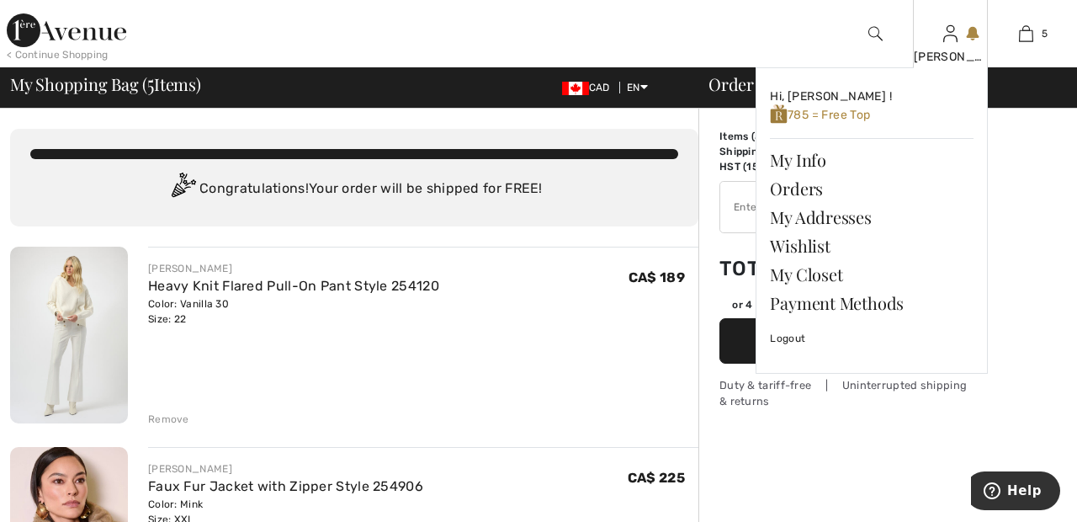
click at [950, 40] on img at bounding box center [950, 34] width 14 height 20
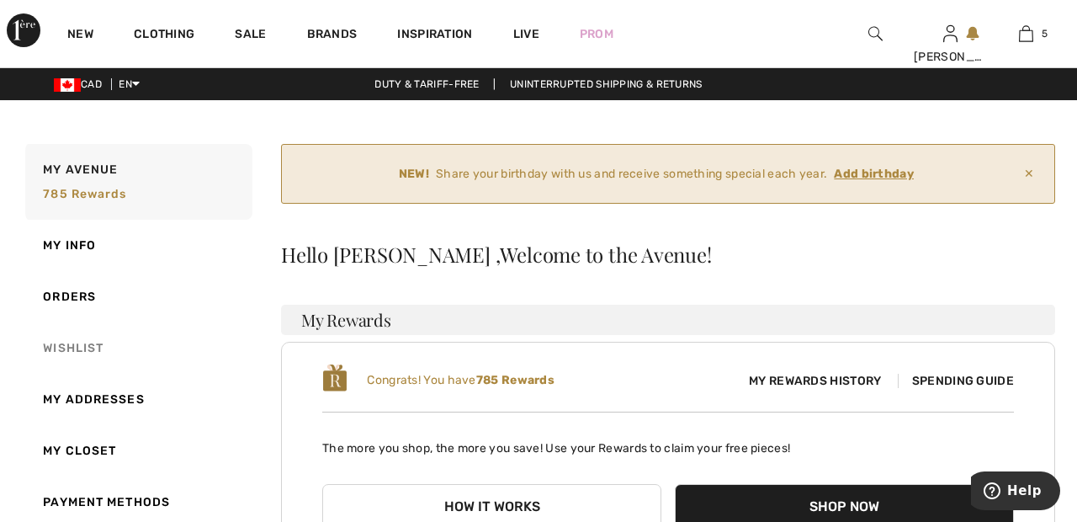
click at [94, 339] on link "Wishlist" at bounding box center [137, 347] width 231 height 51
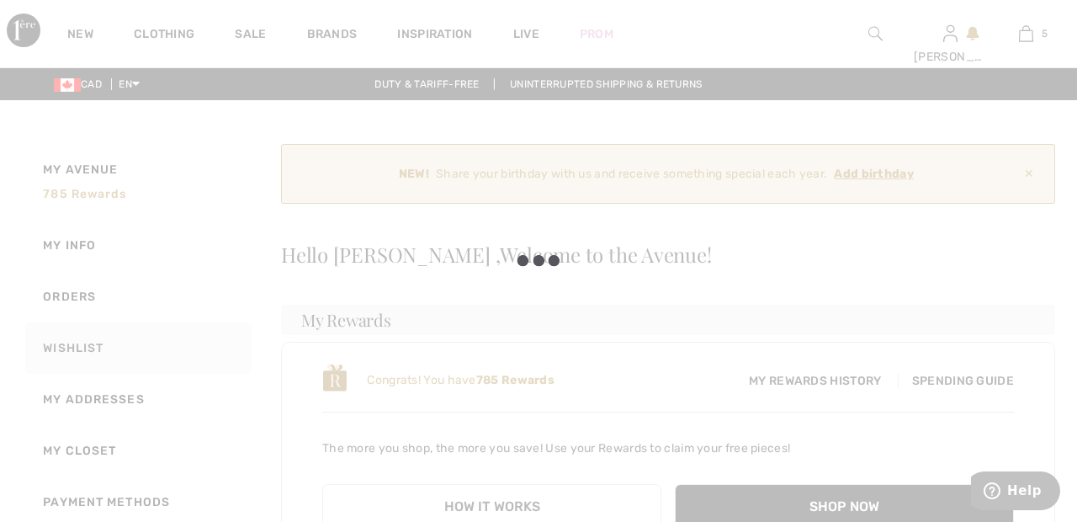
click at [102, 333] on div at bounding box center [538, 261] width 1077 height 522
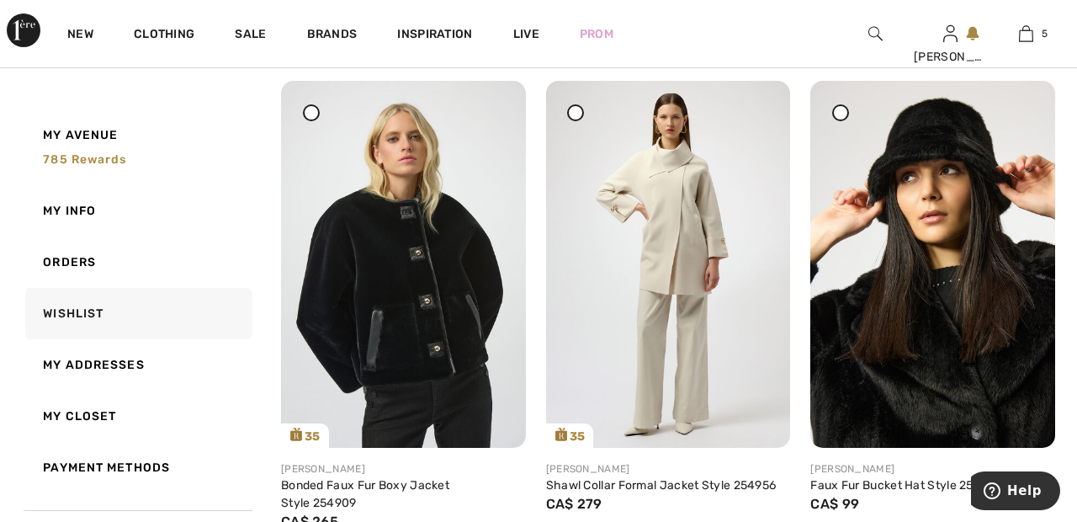
scroll to position [4532, 0]
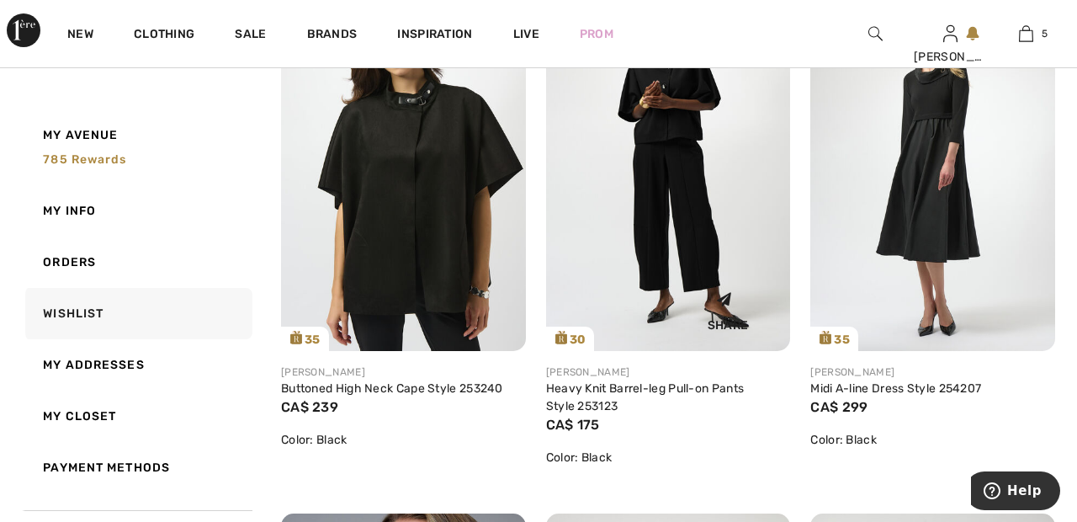
click at [773, 274] on img at bounding box center [668, 168] width 245 height 366
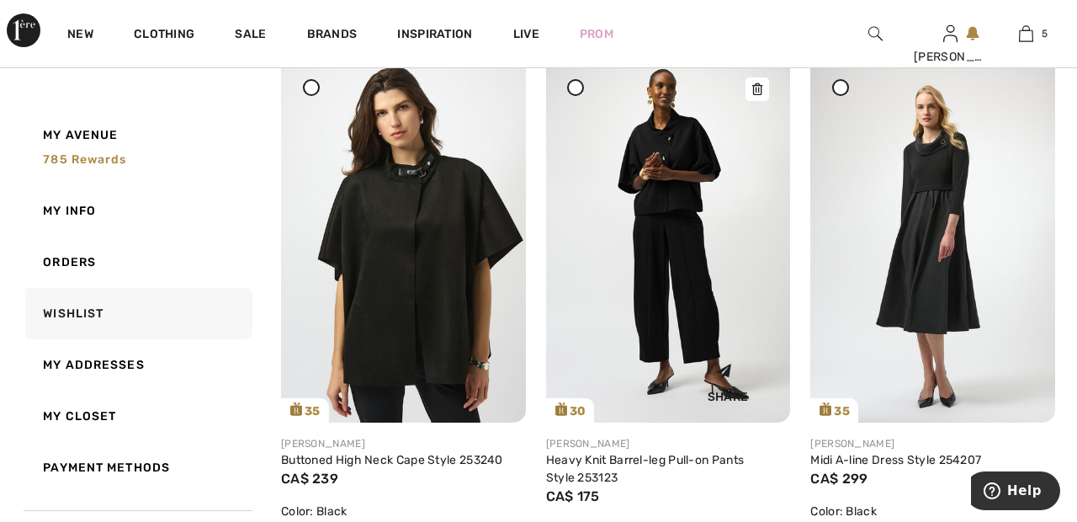
scroll to position [4821, 0]
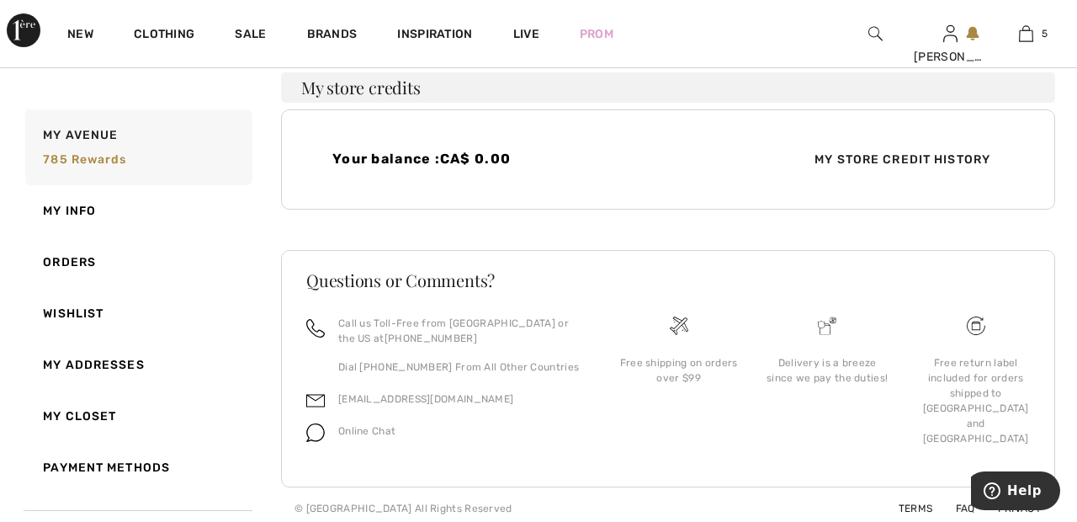
scroll to position [546, 0]
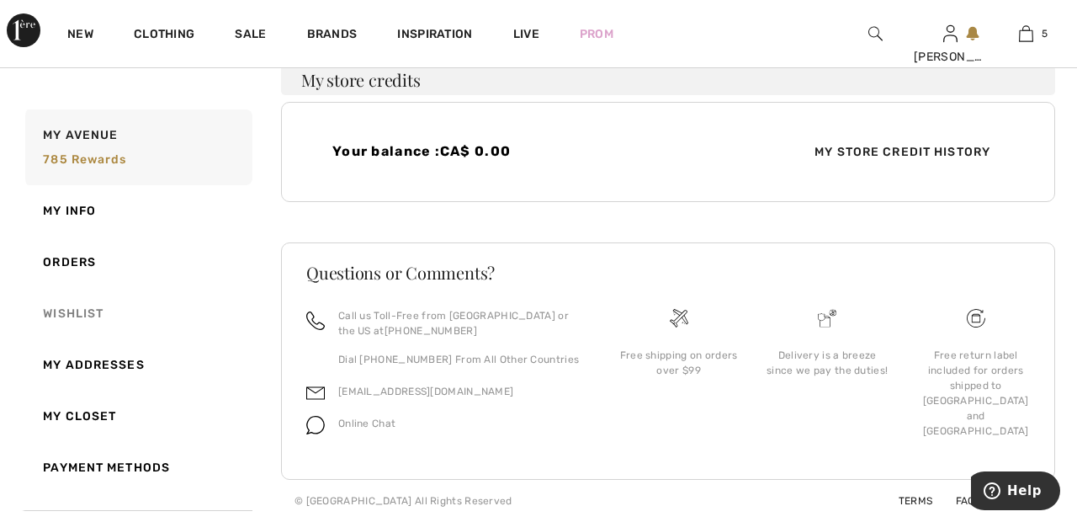
click at [96, 316] on link "Wishlist" at bounding box center [137, 313] width 231 height 51
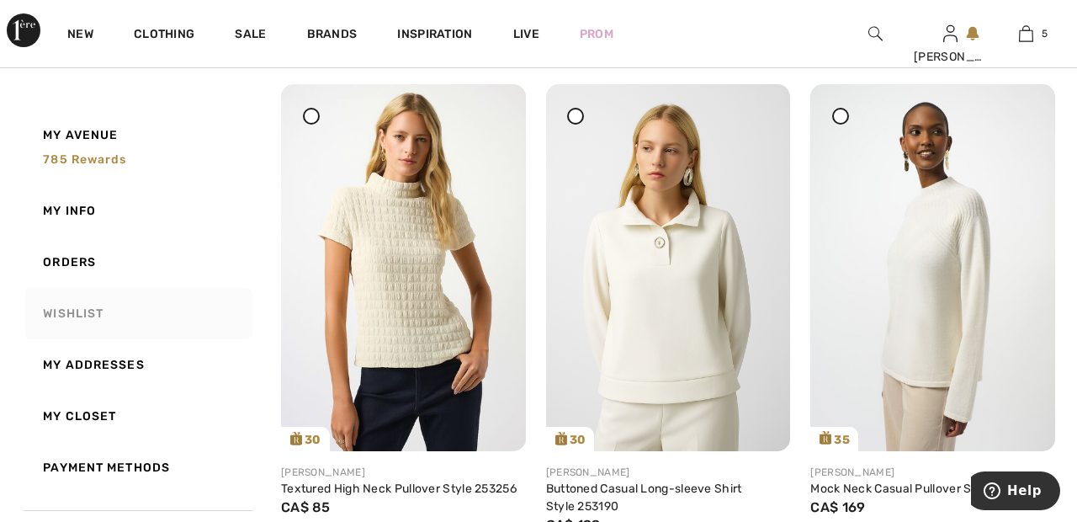
scroll to position [842, 0]
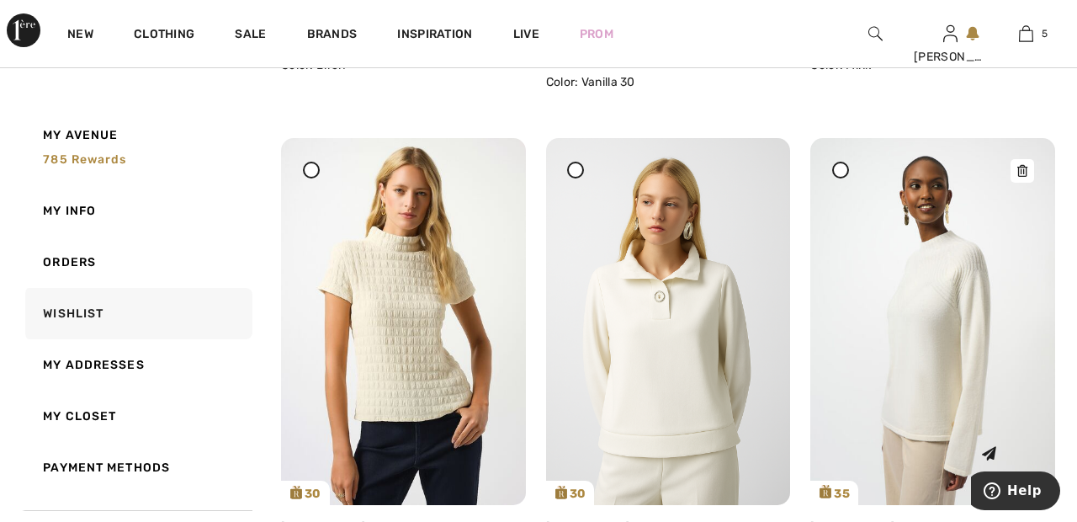
click at [940, 299] on img at bounding box center [932, 321] width 245 height 366
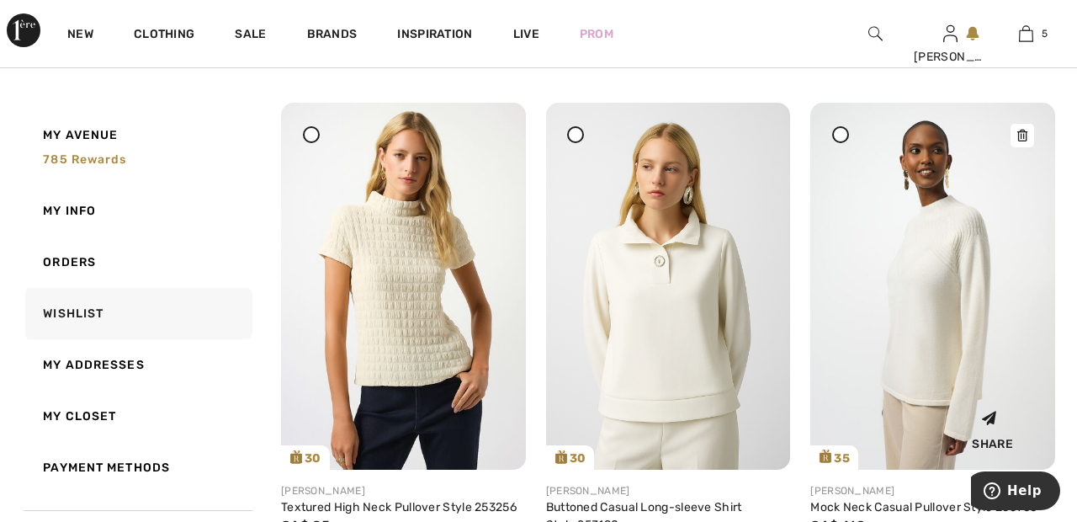
scroll to position [867, 0]
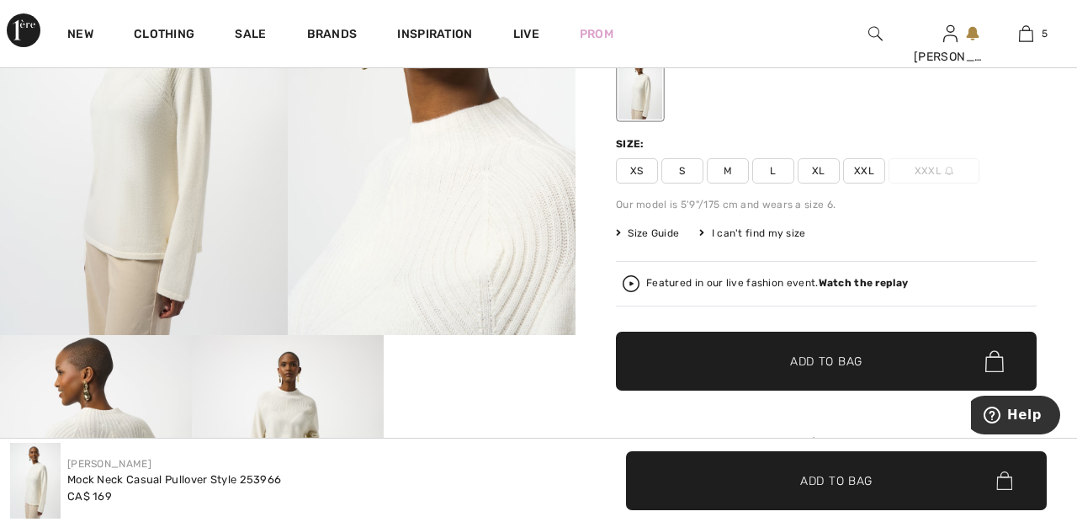
click at [858, 170] on span "XXL" at bounding box center [864, 170] width 42 height 25
click at [869, 364] on span "✔ Added to Bag Add to Bag" at bounding box center [826, 361] width 421 height 59
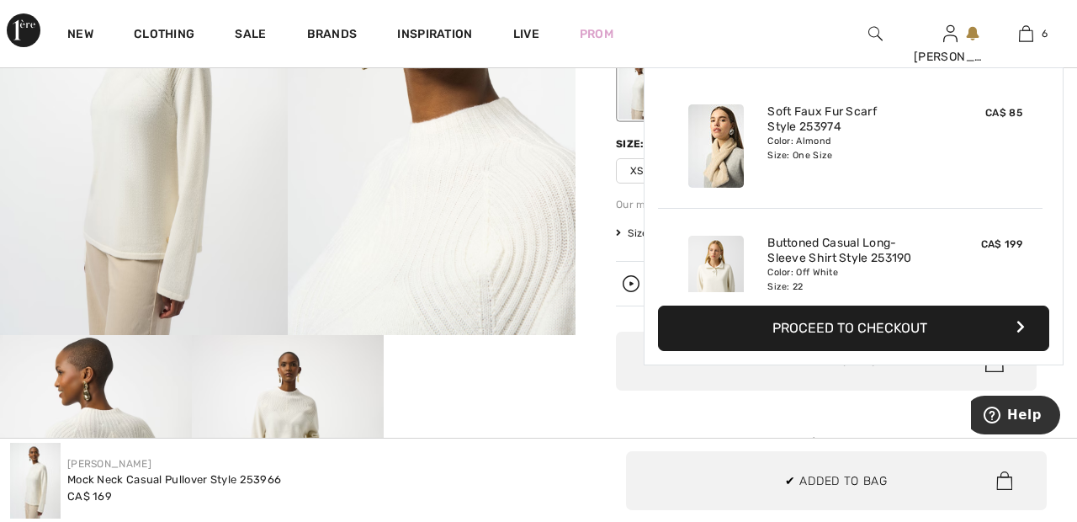
scroll to position [577, 0]
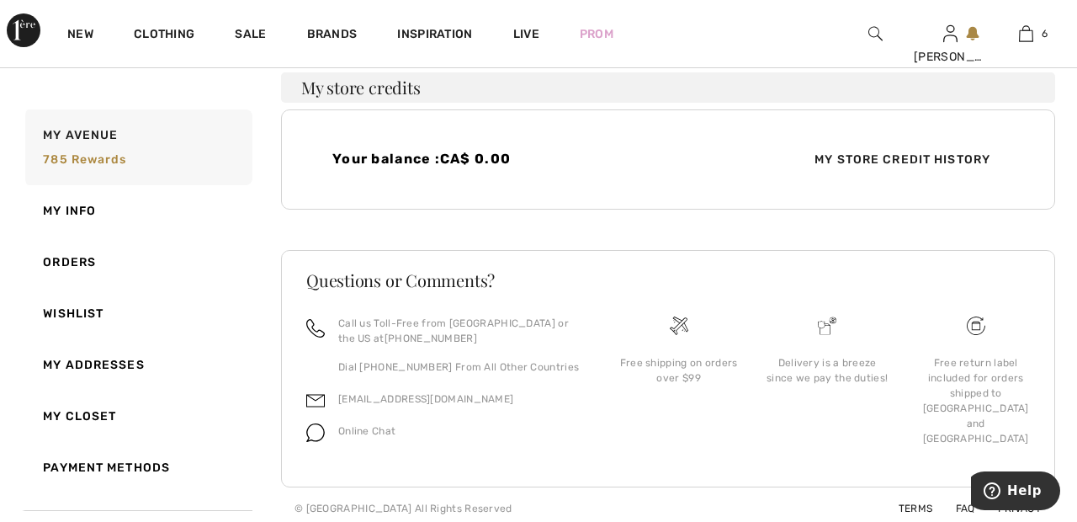
scroll to position [546, 0]
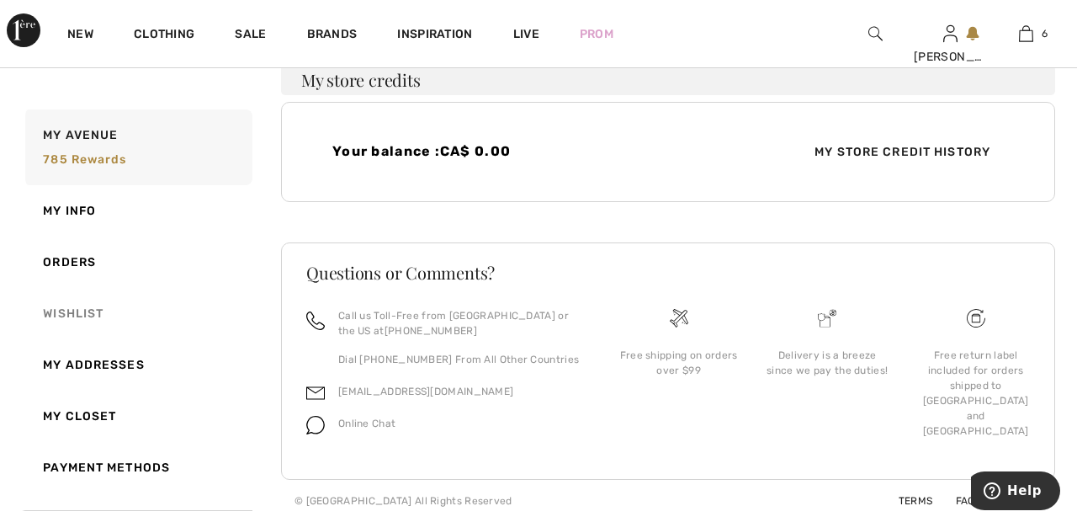
click at [87, 308] on link "Wishlist" at bounding box center [137, 313] width 231 height 51
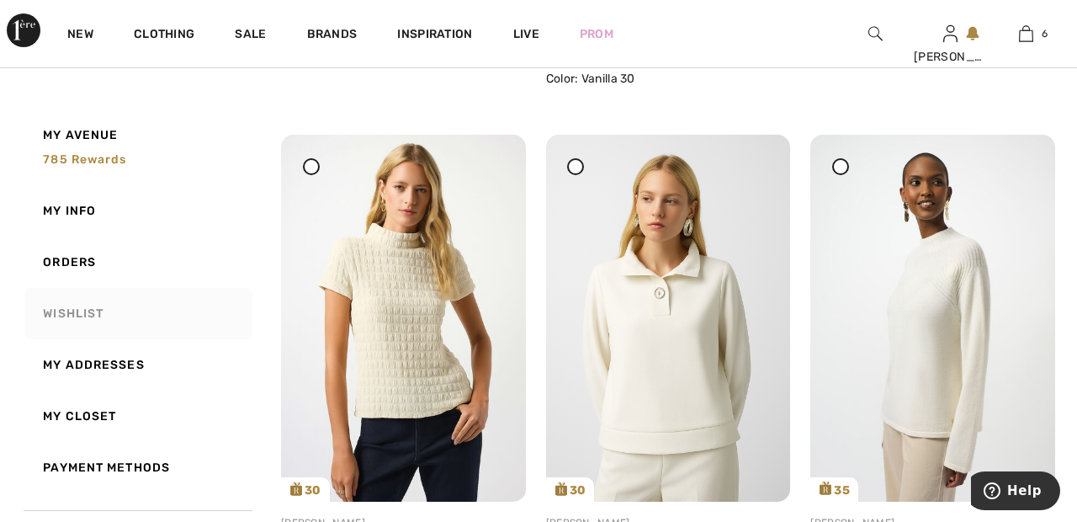
scroll to position [799, 0]
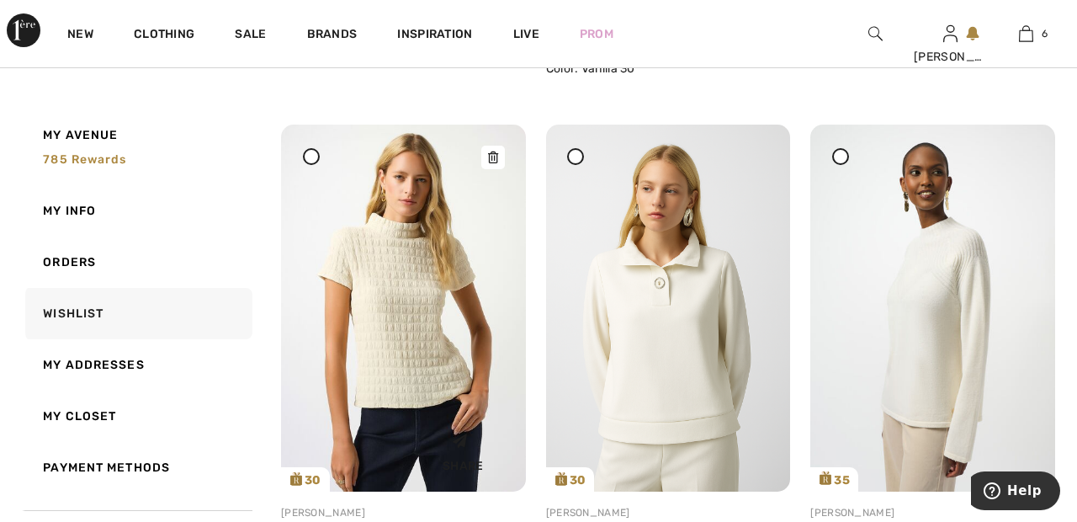
click at [415, 339] on img at bounding box center [403, 308] width 245 height 367
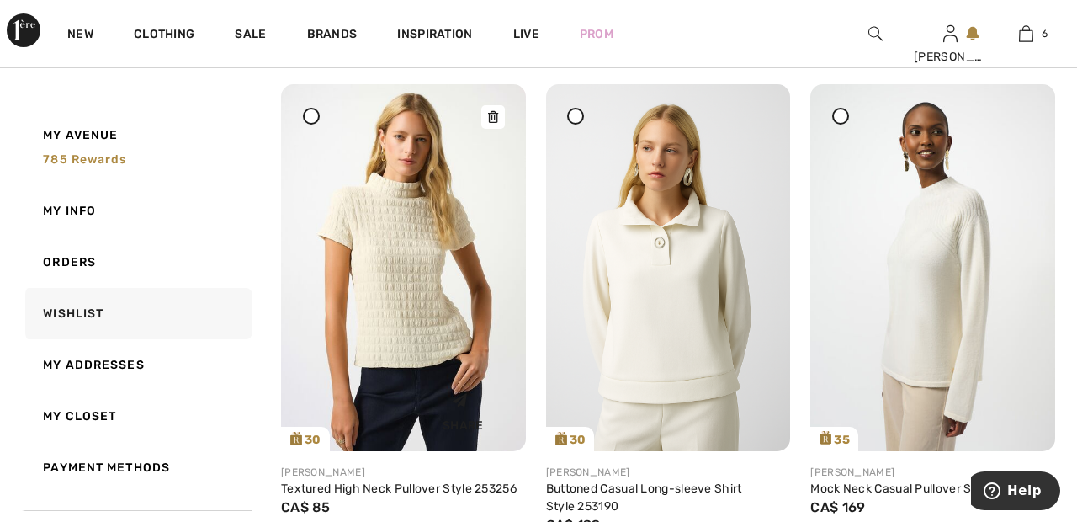
scroll to position [880, 0]
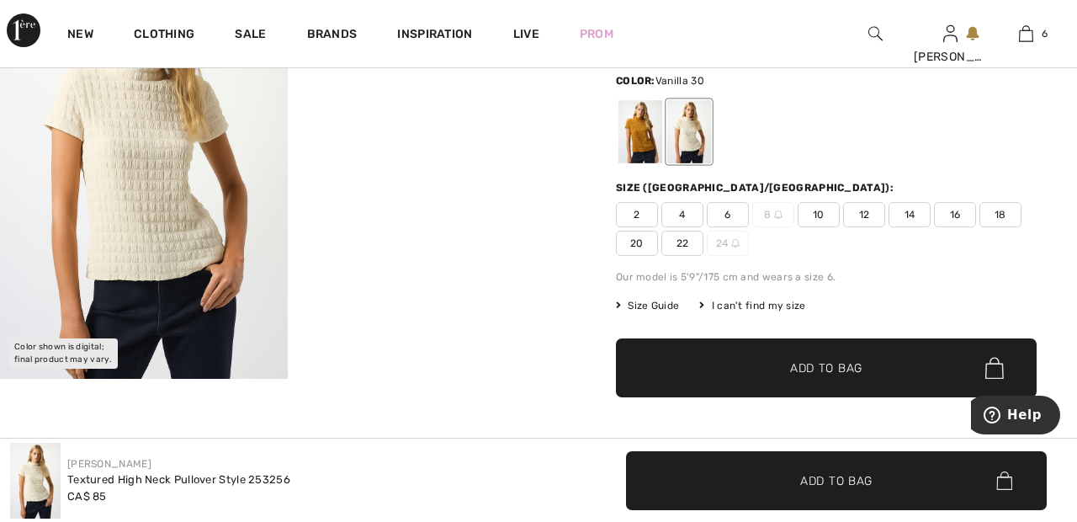
scroll to position [175, 0]
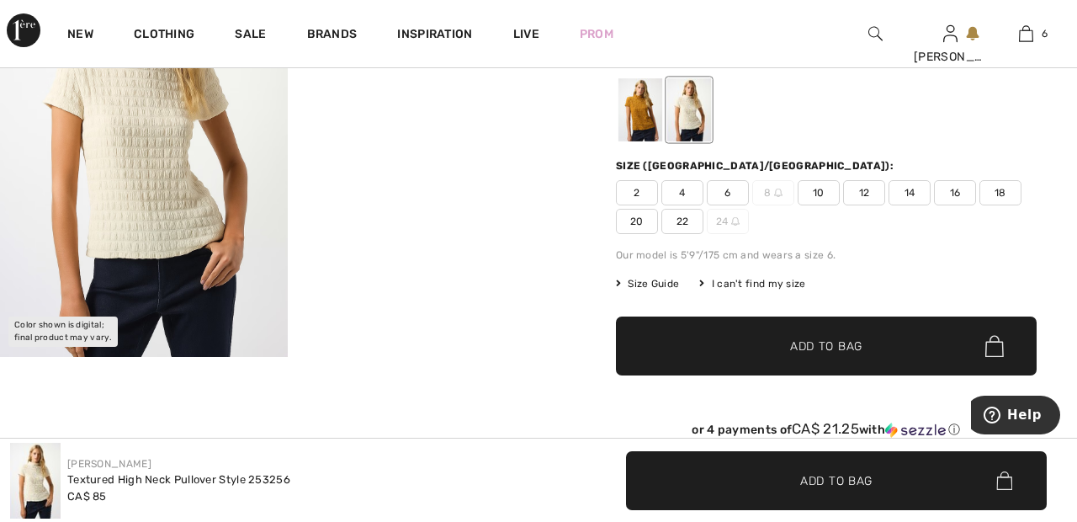
click at [684, 222] on span "22" at bounding box center [682, 221] width 42 height 25
click at [793, 343] on span "Add to Bag" at bounding box center [826, 346] width 72 height 18
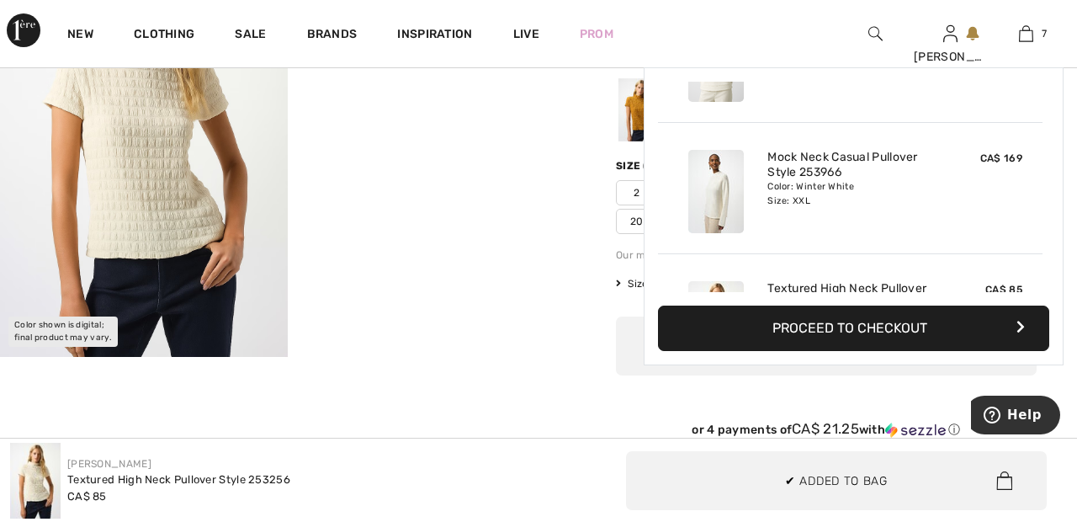
scroll to position [709, 0]
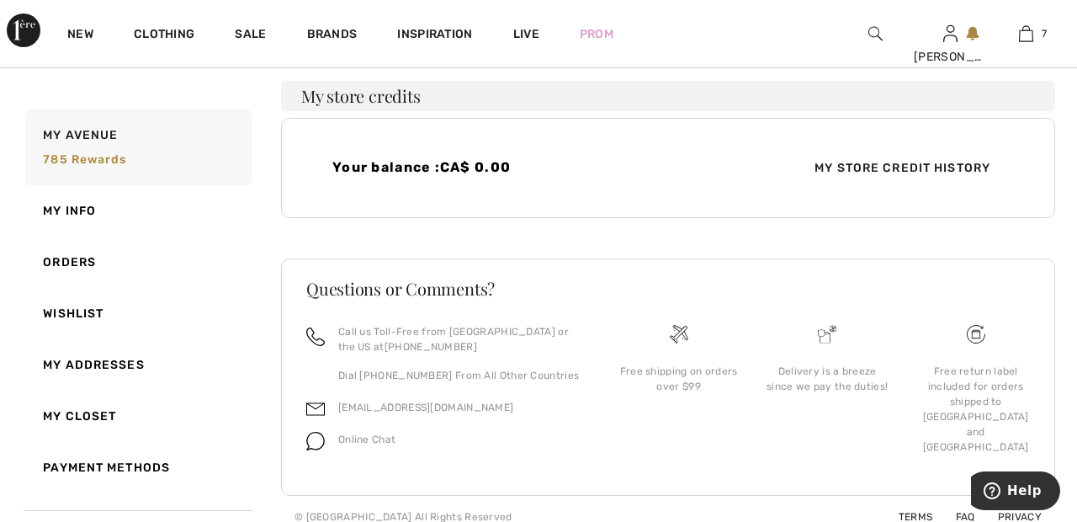
scroll to position [546, 0]
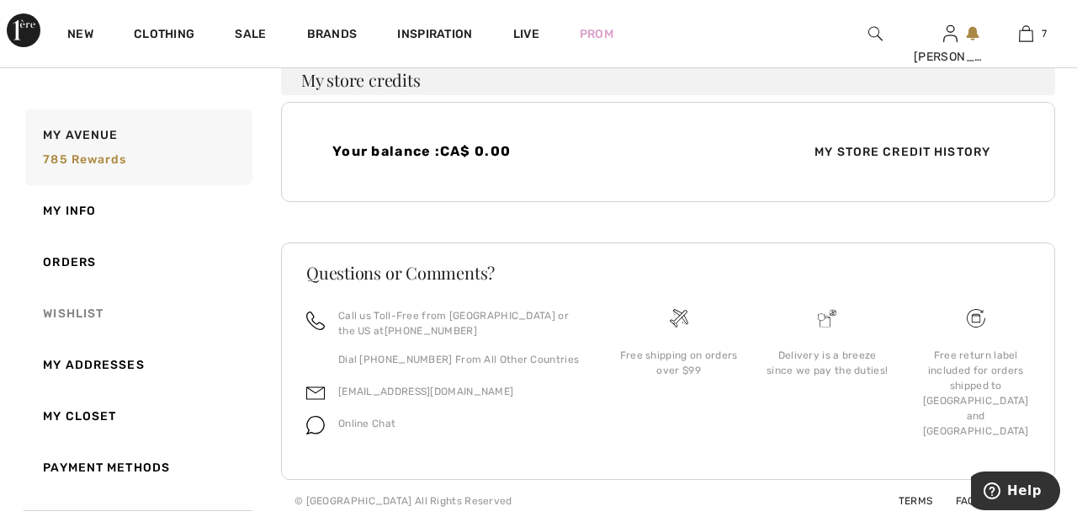
click at [97, 305] on link "Wishlist" at bounding box center [137, 313] width 231 height 51
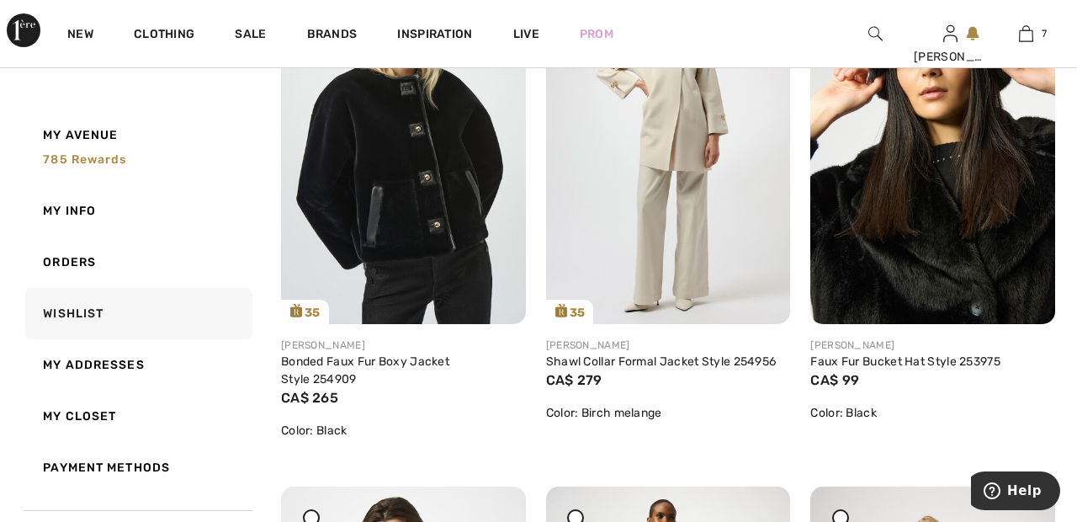
click at [418, 204] on img at bounding box center [403, 140] width 245 height 366
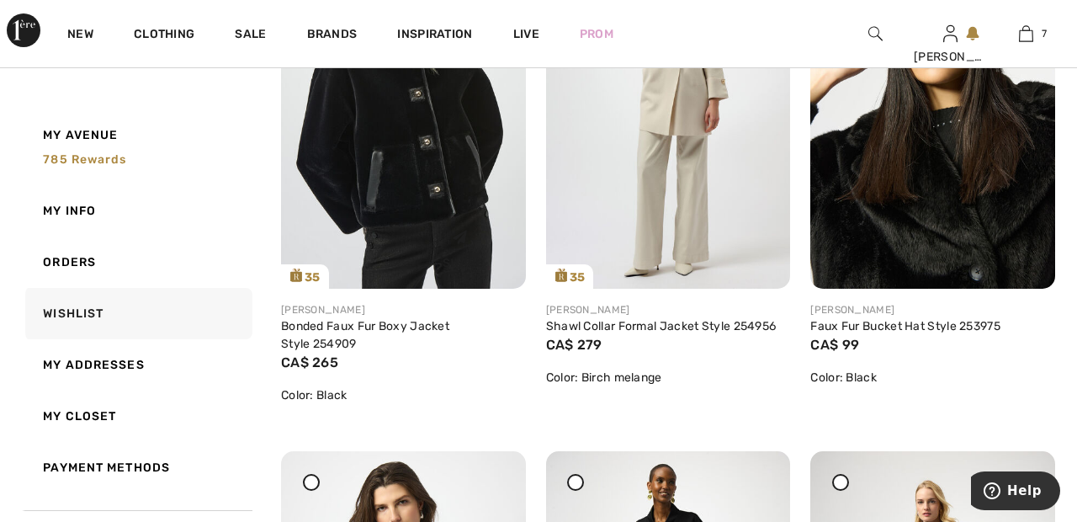
scroll to position [4734, 0]
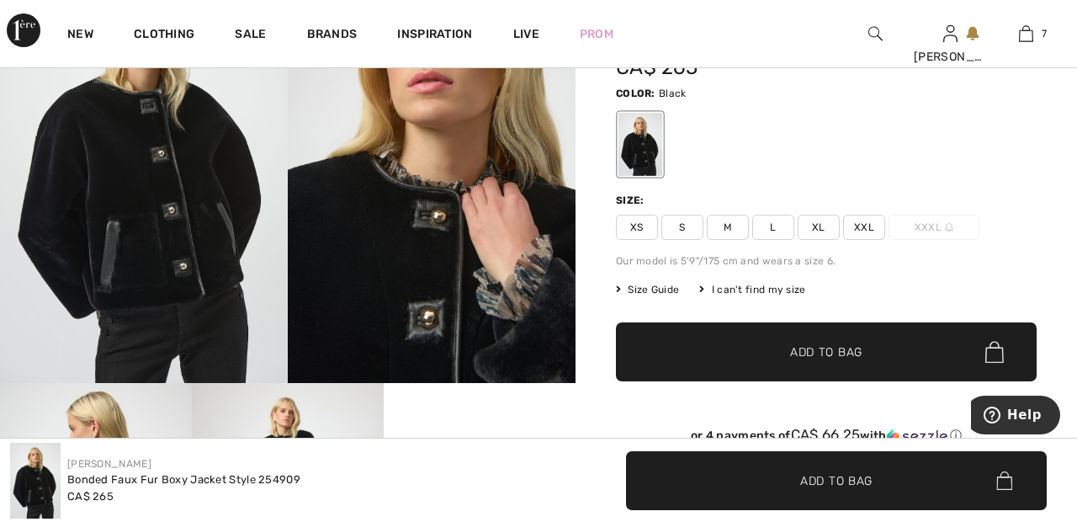
click at [870, 221] on span "XXL" at bounding box center [864, 227] width 42 height 25
click at [871, 350] on span "✔ Added to Bag Add to Bag" at bounding box center [826, 351] width 421 height 59
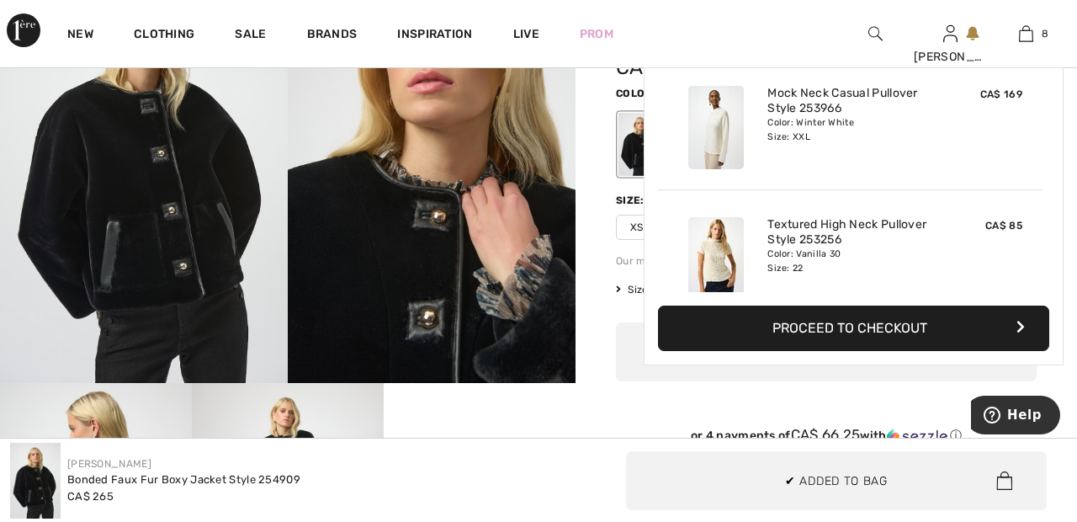
scroll to position [840, 0]
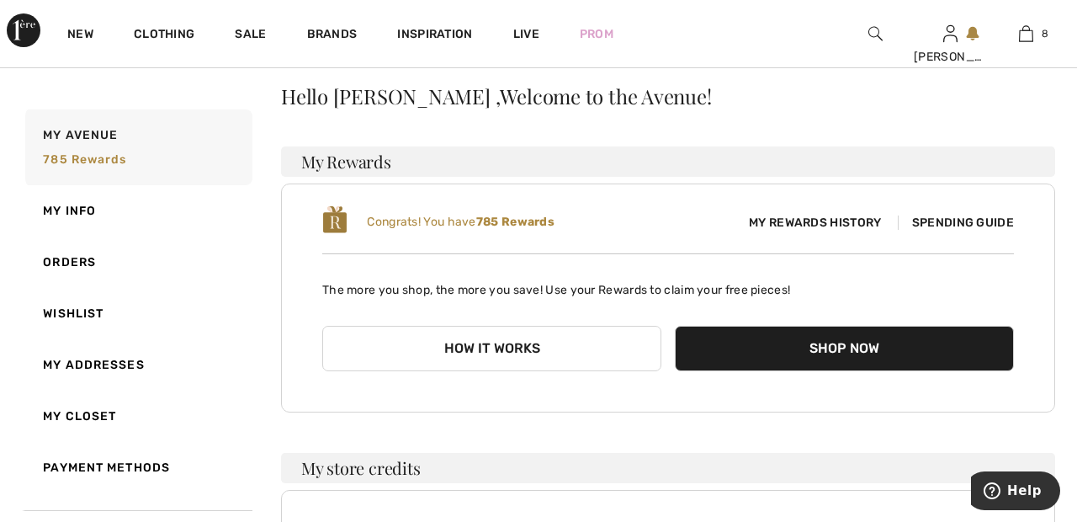
scroll to position [161, 0]
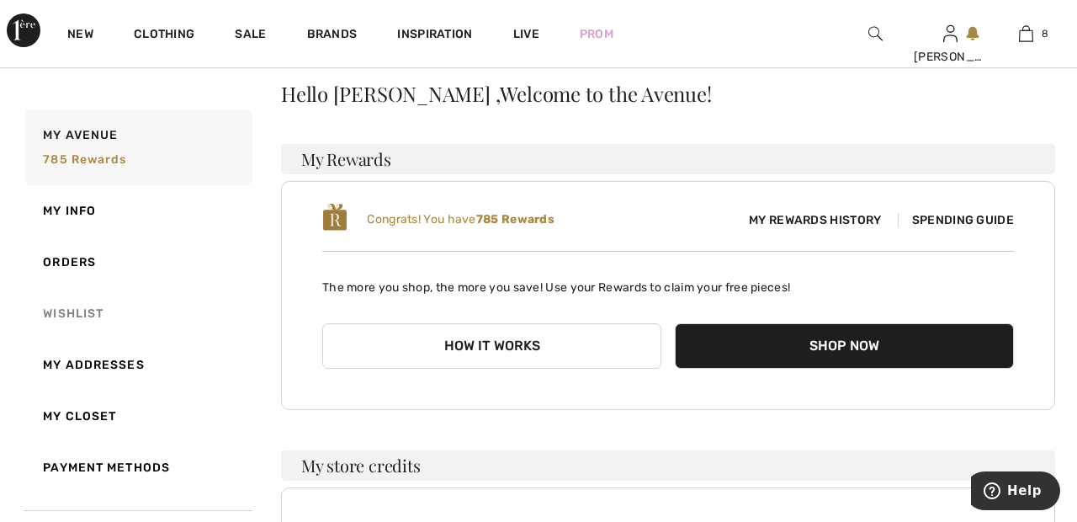
click at [80, 315] on link "Wishlist" at bounding box center [137, 313] width 231 height 51
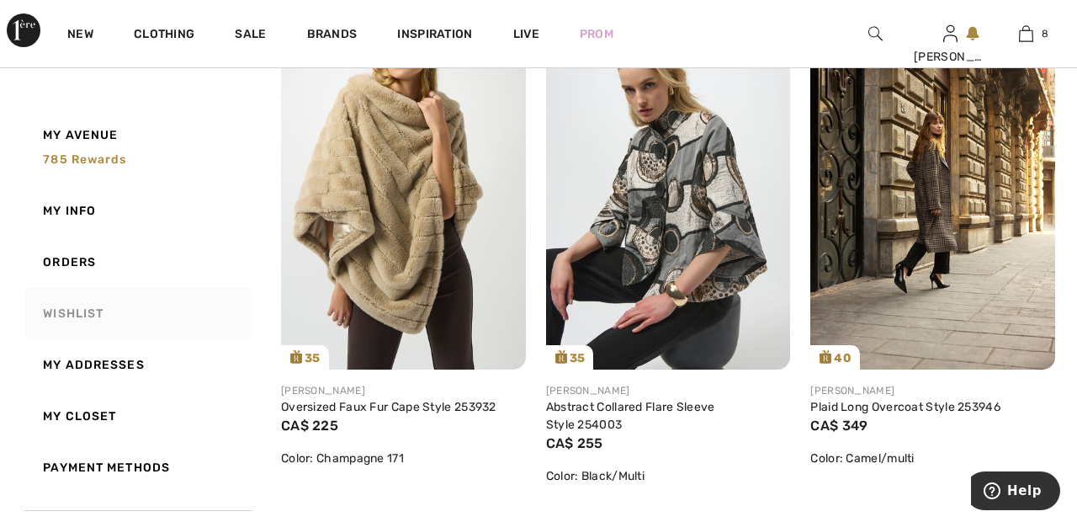
scroll to position [4074, 0]
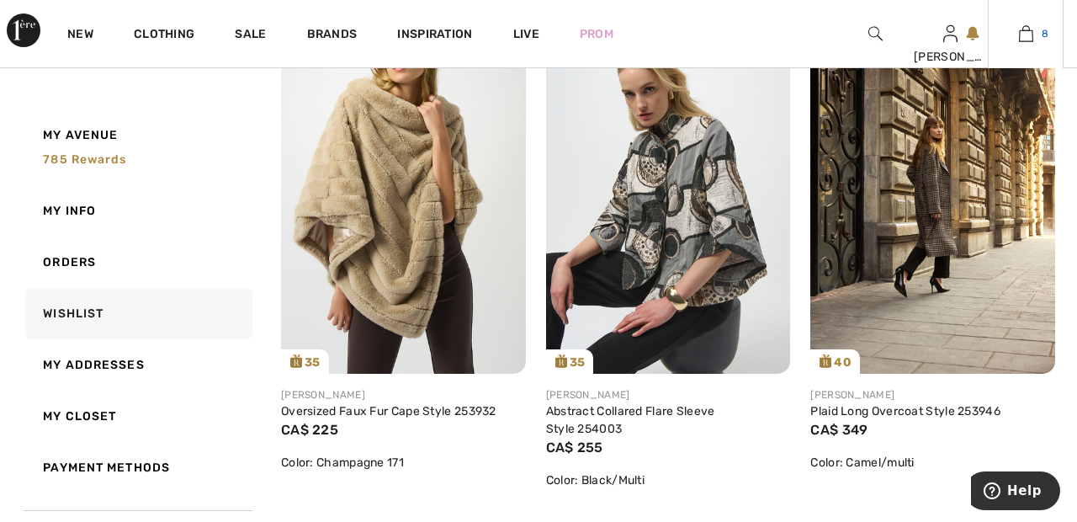
click at [1031, 42] on img at bounding box center [1026, 34] width 14 height 20
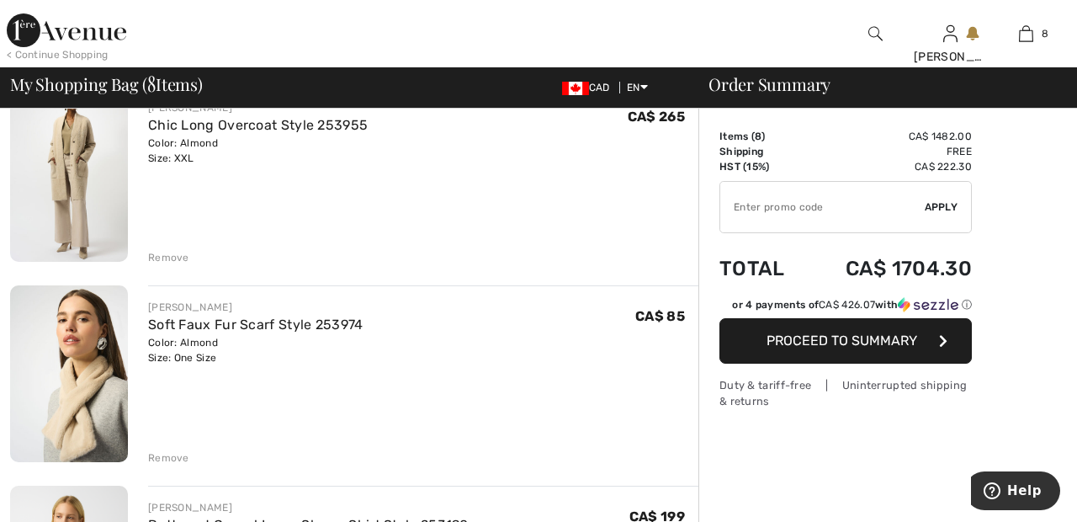
scroll to position [541, 0]
